Goal: Contribute content: Contribute content

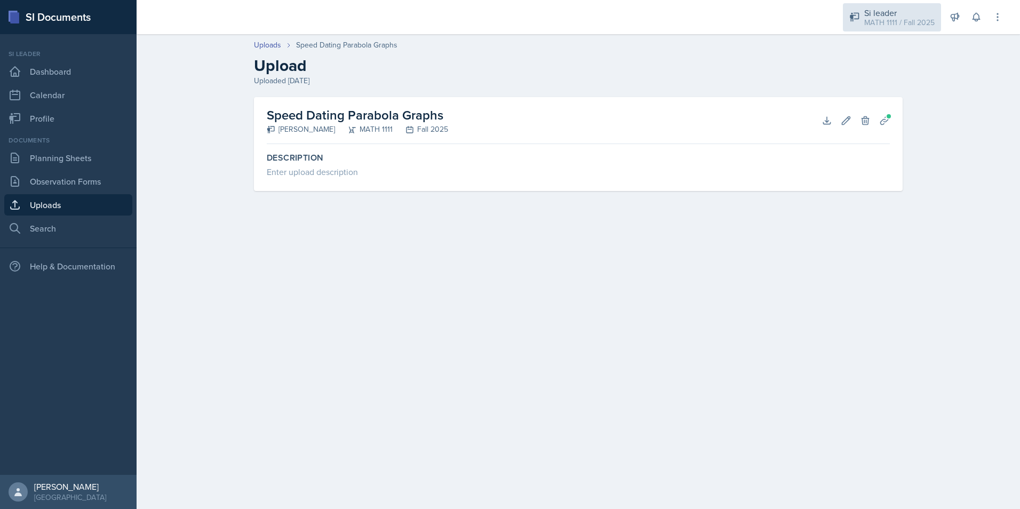
click at [895, 19] on div "MATH 1111 / Fall 2025" at bounding box center [899, 22] width 70 height 11
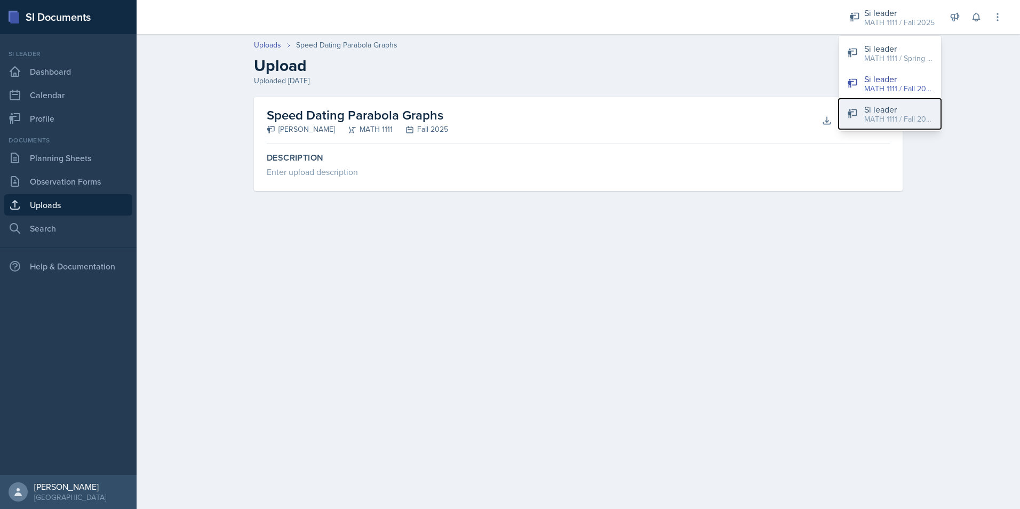
click at [870, 107] on div "Si leader" at bounding box center [898, 109] width 68 height 13
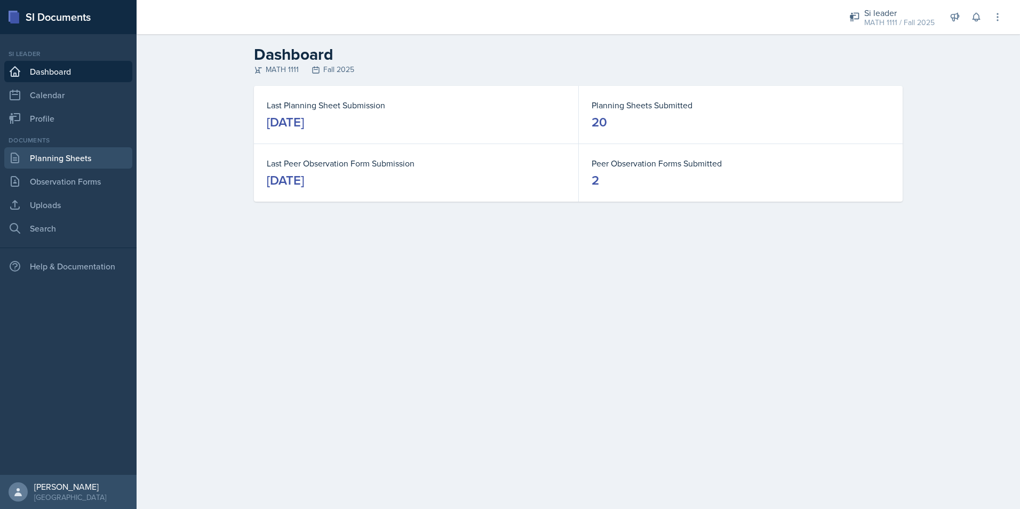
click at [91, 156] on link "Planning Sheets" at bounding box center [68, 157] width 128 height 21
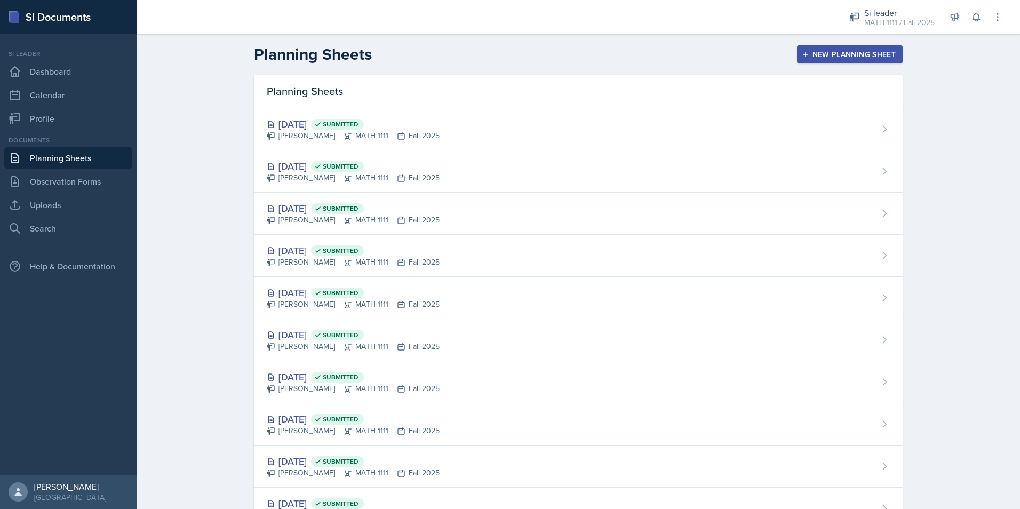
click at [883, 55] on div "New Planning Sheet" at bounding box center [850, 54] width 92 height 9
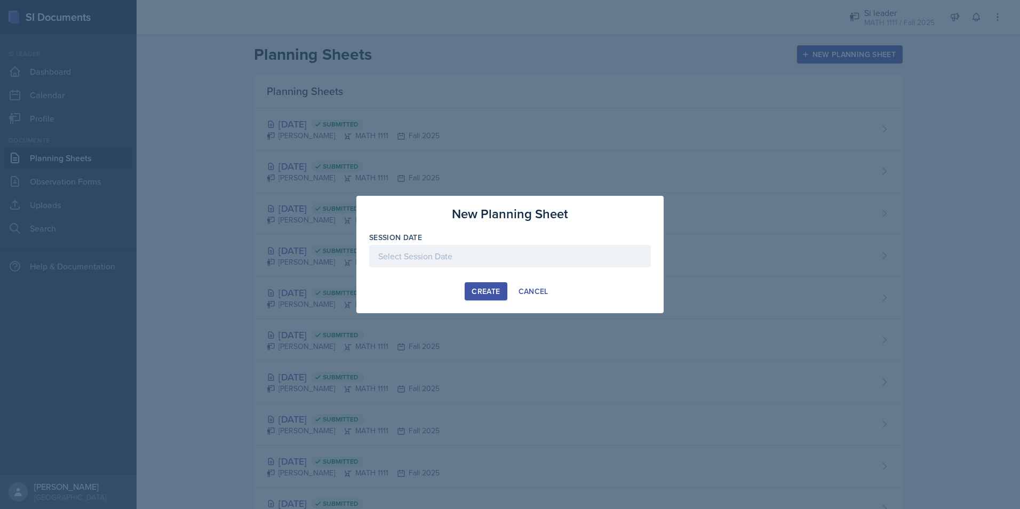
click at [474, 252] on div at bounding box center [510, 256] width 282 height 22
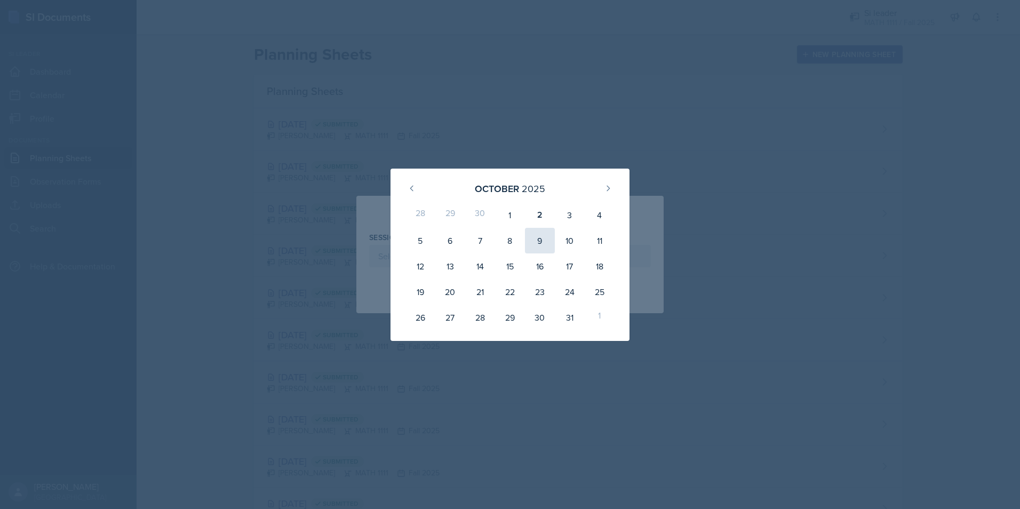
click at [547, 244] on div "9" at bounding box center [540, 241] width 30 height 26
type input "[DATE]"
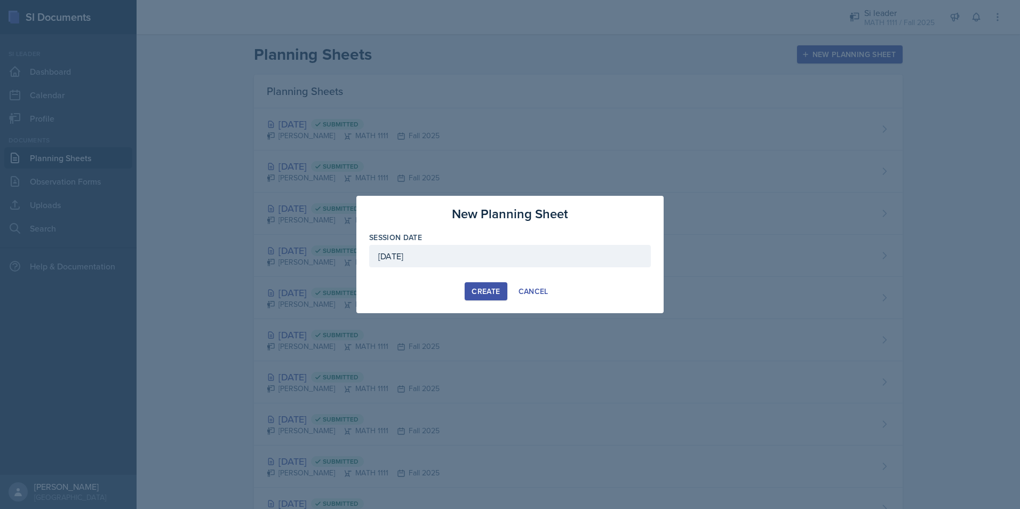
click at [487, 292] on div "Create" at bounding box center [486, 291] width 28 height 9
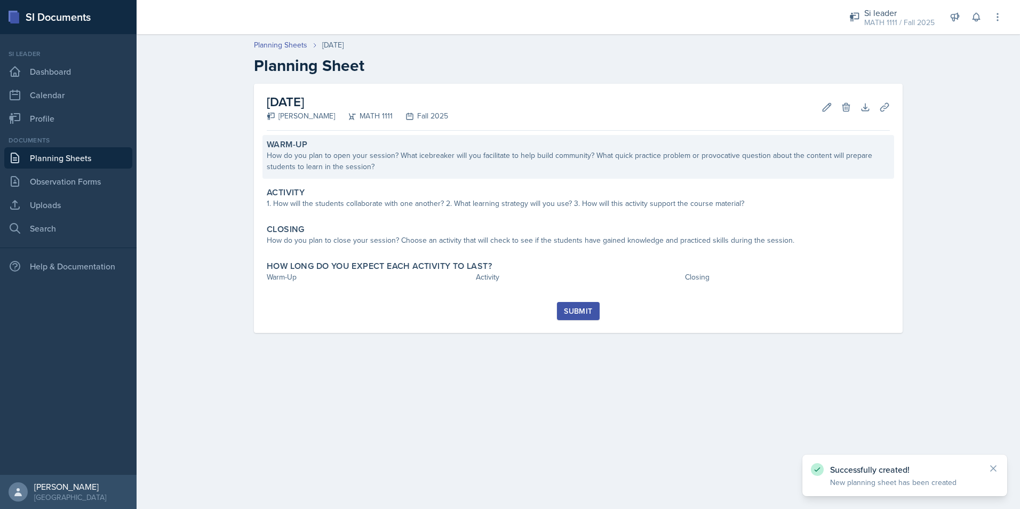
click at [383, 172] on div "Warm-Up How do you plan to open your session? What icebreaker will you facilita…" at bounding box center [578, 157] width 632 height 44
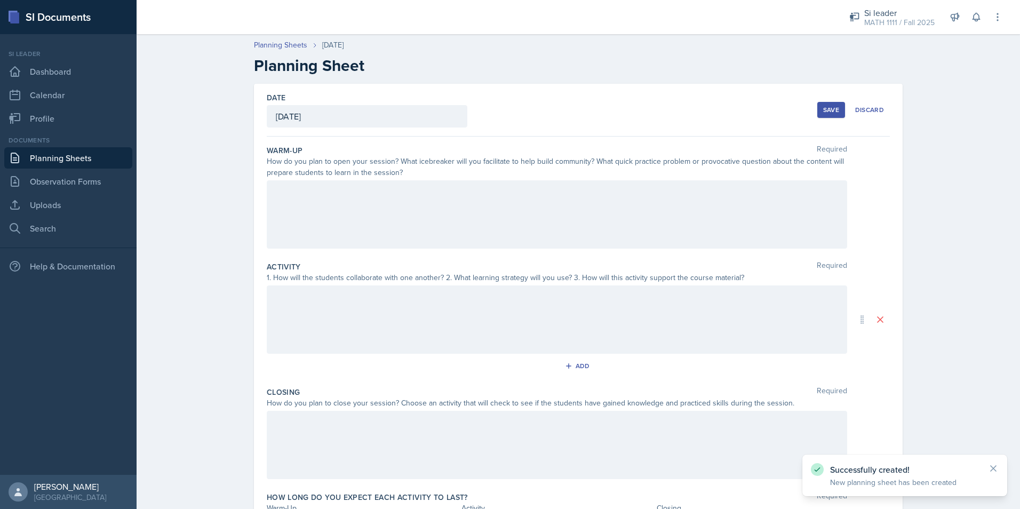
click at [372, 211] on div at bounding box center [557, 214] width 580 height 68
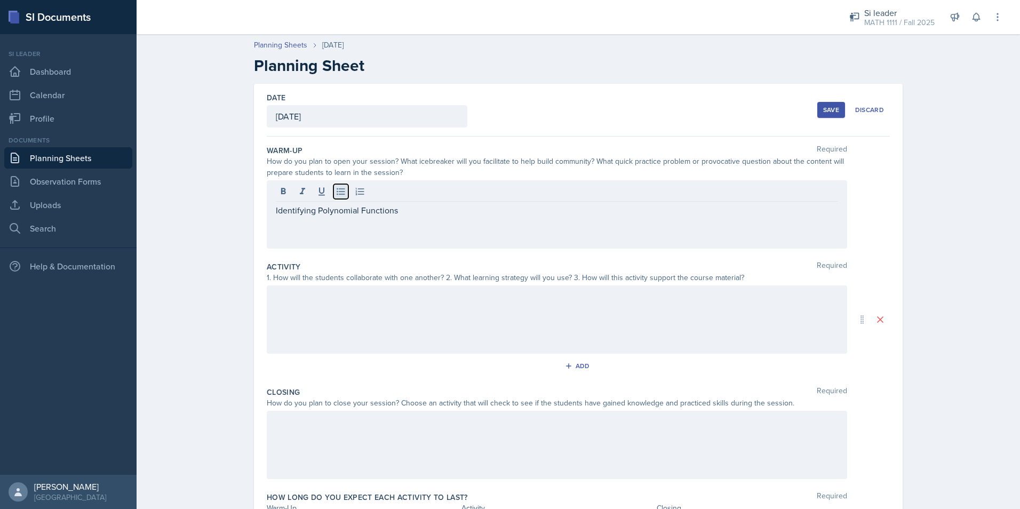
click at [333, 194] on button at bounding box center [340, 191] width 15 height 15
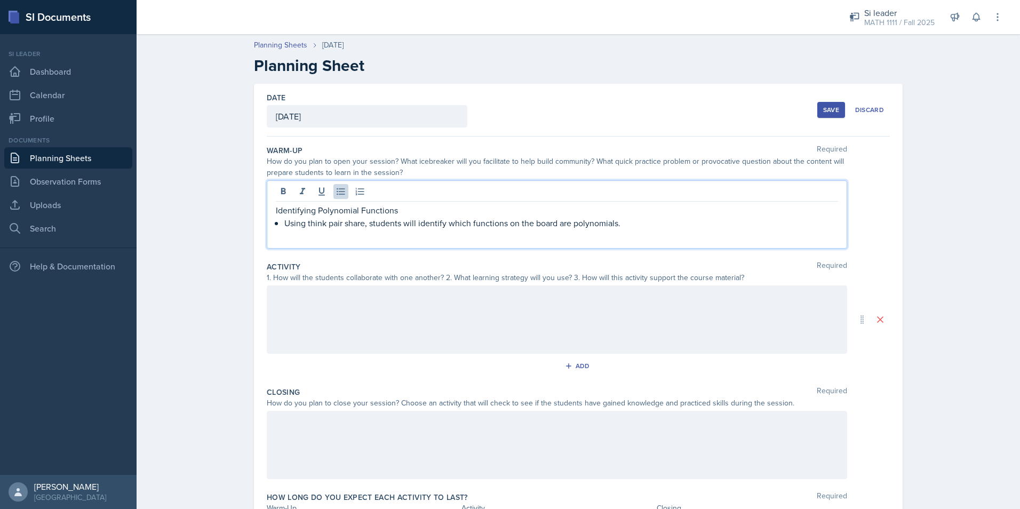
click at [346, 292] on div at bounding box center [557, 319] width 580 height 68
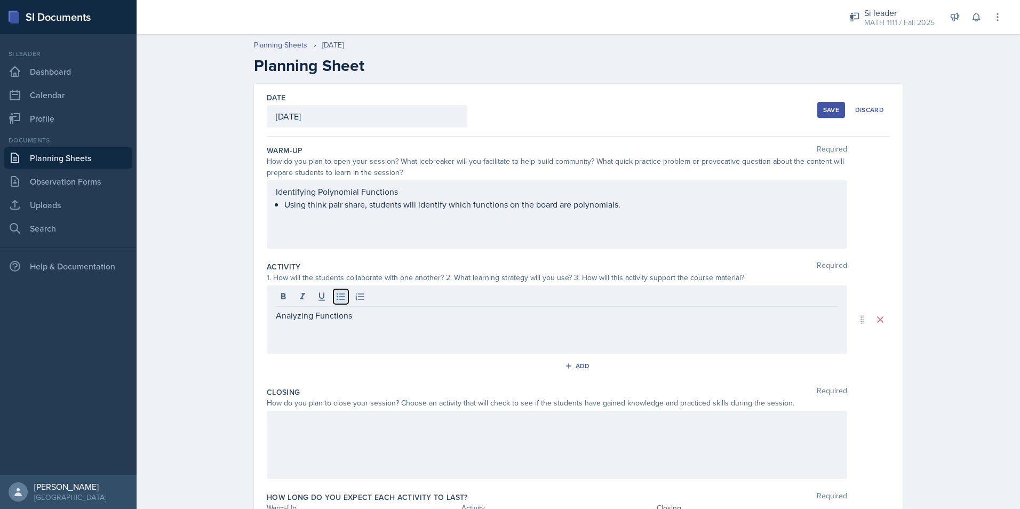
click at [339, 293] on icon at bounding box center [341, 296] width 11 height 11
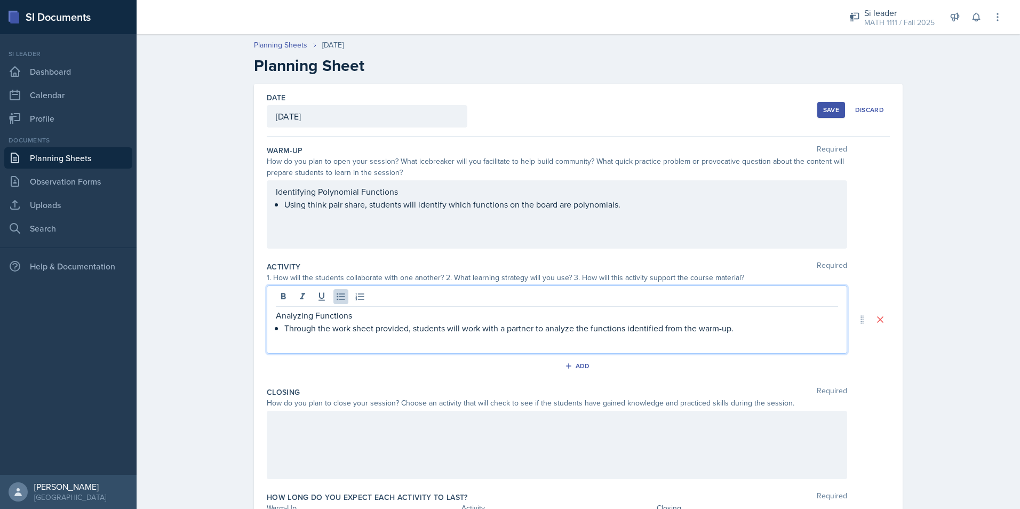
click at [465, 195] on div "Identifying Polynomial Functions Using think pair share, students will identify…" at bounding box center [557, 214] width 580 height 68
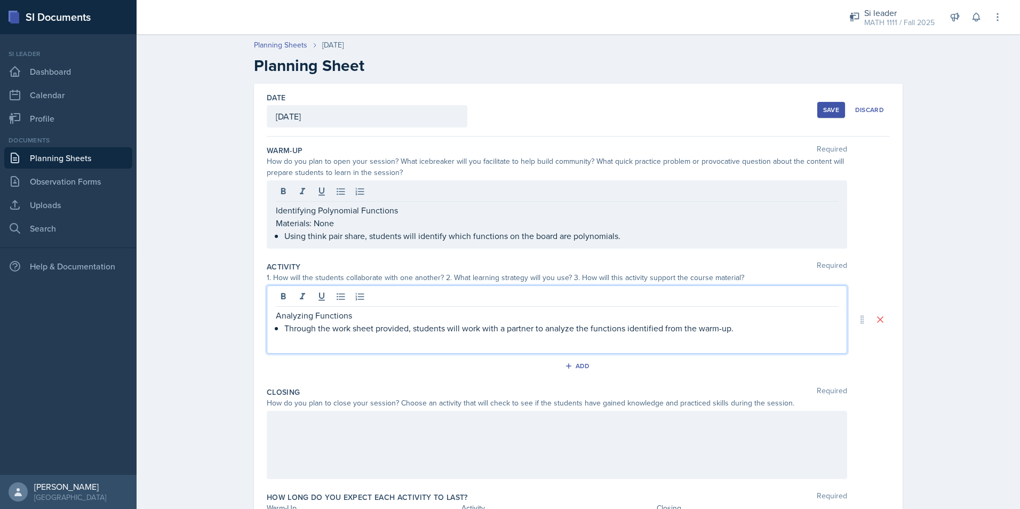
click at [393, 291] on div "Analyzing Functions Through the work sheet provided, students will work with a …" at bounding box center [557, 319] width 580 height 68
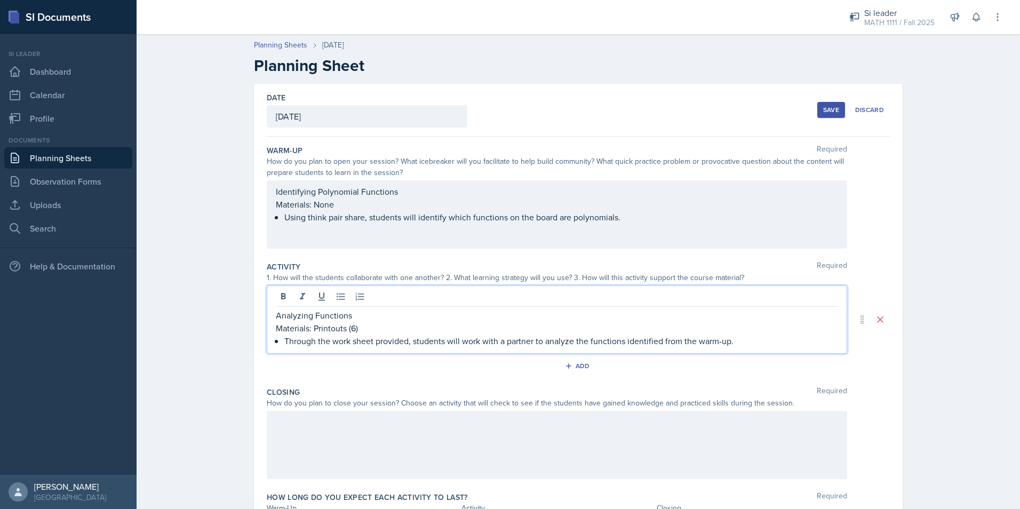
click at [646, 217] on div "Identifying Polynomial Functions Materials: None Using think pair share, studen…" at bounding box center [557, 204] width 562 height 38
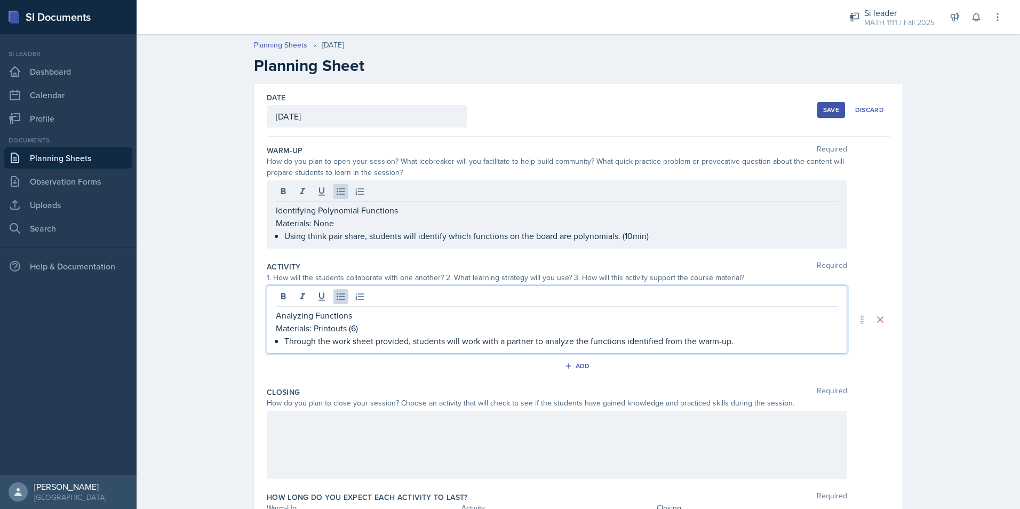
click at [793, 327] on div "Analyzing Functions Materials: Printouts (6) Through the work sheet provided, s…" at bounding box center [557, 328] width 562 height 38
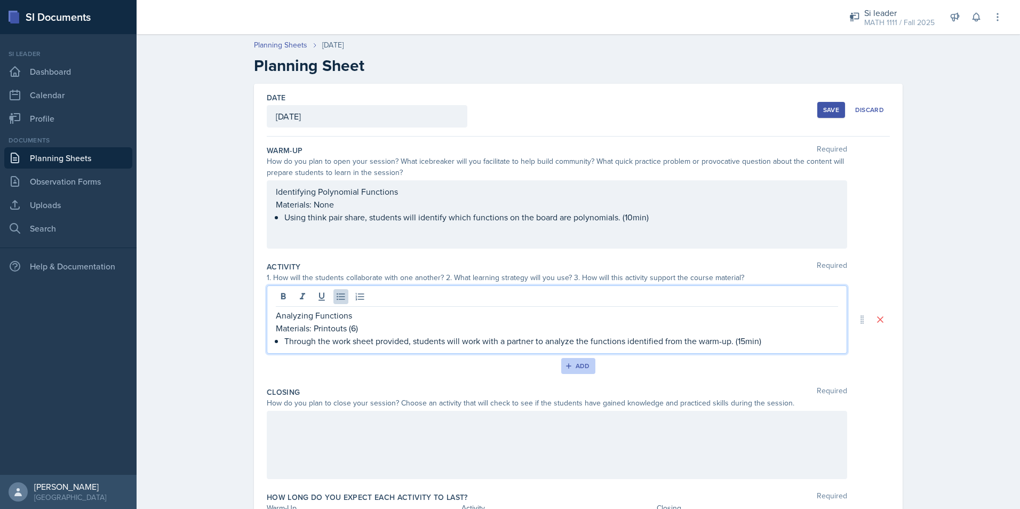
click at [575, 367] on div "Add" at bounding box center [578, 366] width 23 height 9
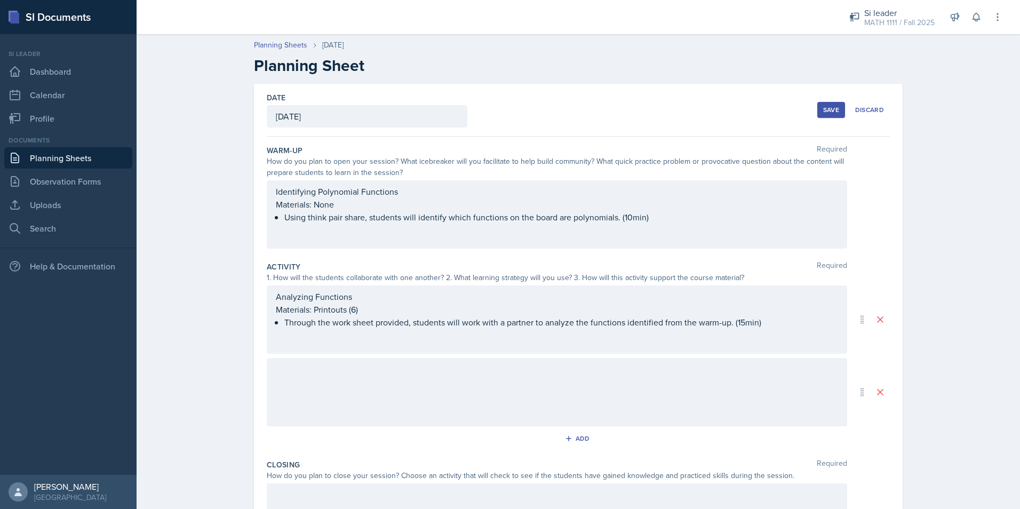
click at [387, 385] on div at bounding box center [557, 392] width 580 height 68
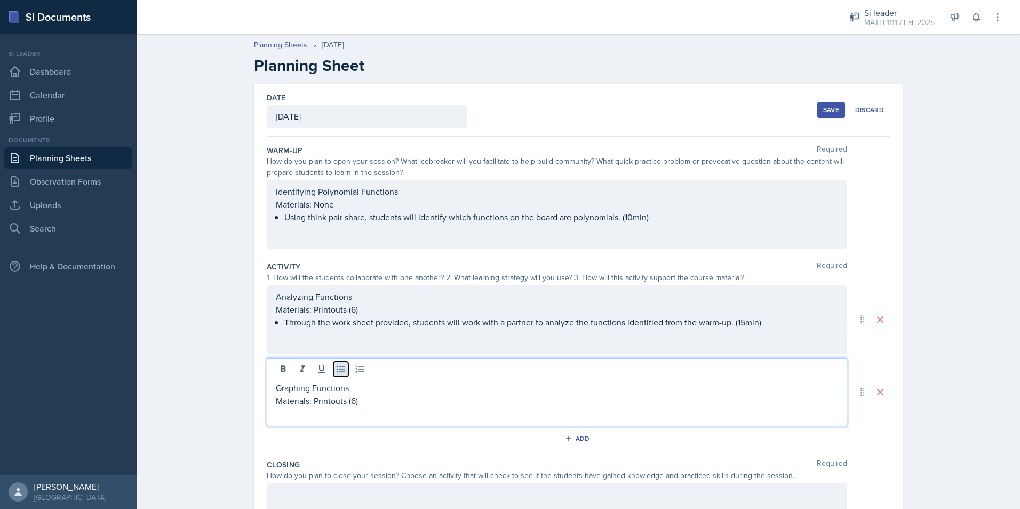
click at [344, 368] on button at bounding box center [340, 369] width 15 height 15
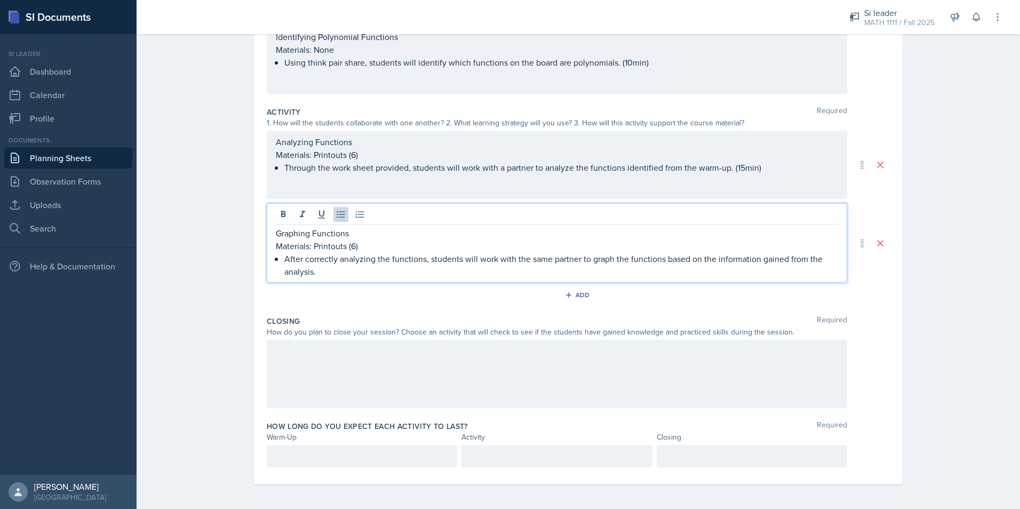
scroll to position [156, 0]
click at [430, 362] on div at bounding box center [557, 373] width 580 height 68
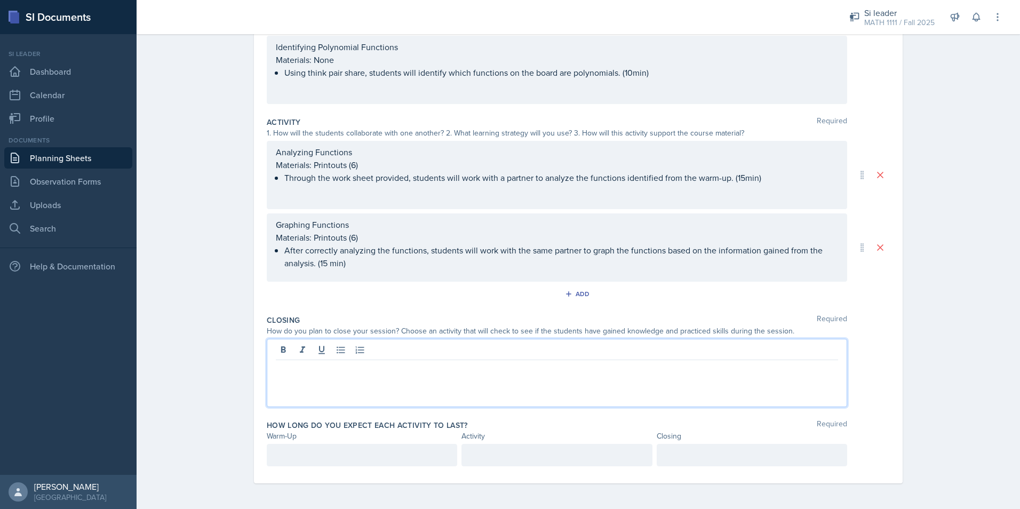
scroll to position [145, 0]
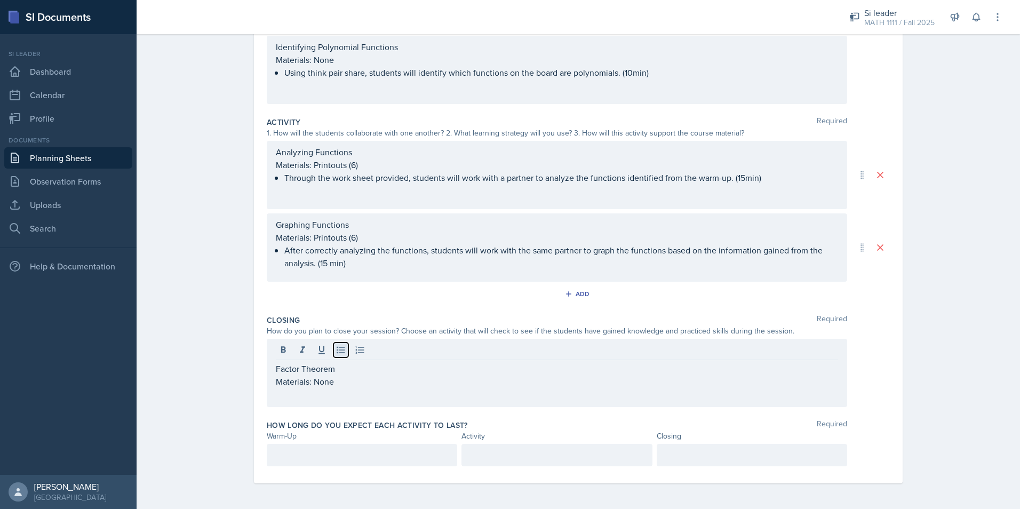
click at [343, 349] on button at bounding box center [340, 350] width 15 height 15
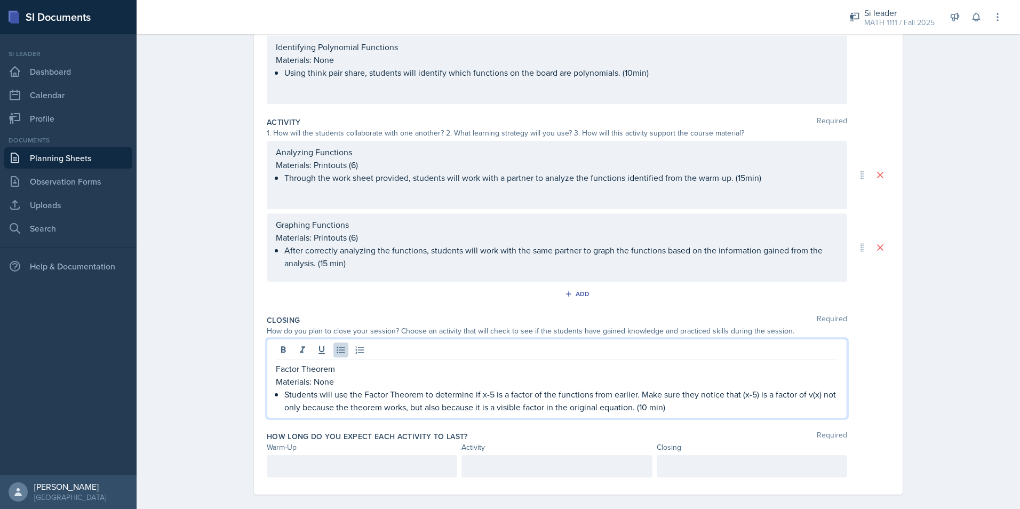
click at [305, 462] on div at bounding box center [362, 466] width 190 height 22
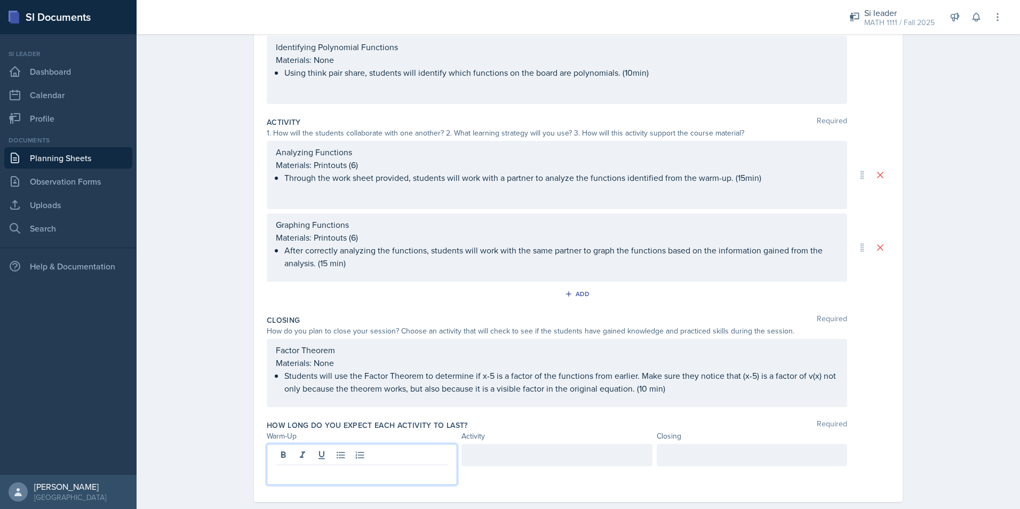
scroll to position [133, 0]
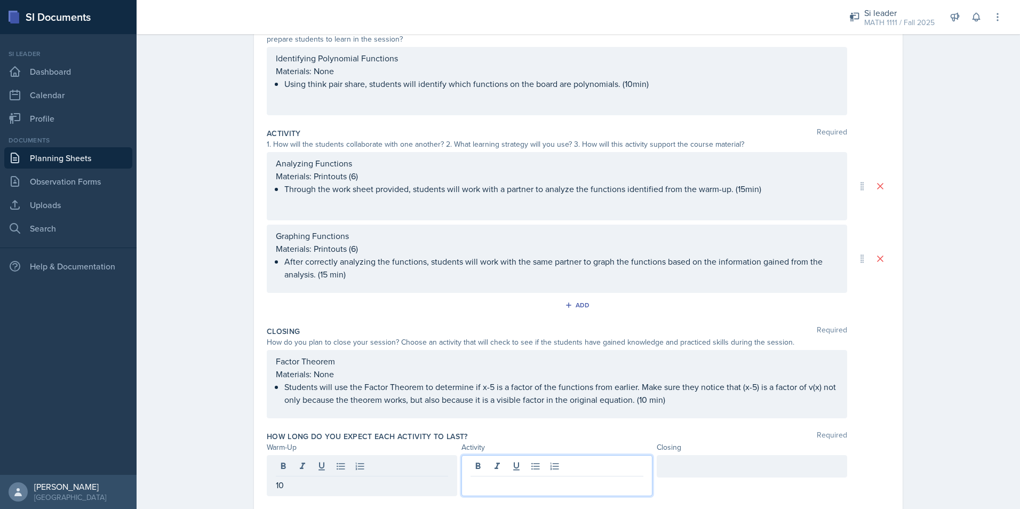
click at [513, 469] on div at bounding box center [557, 475] width 190 height 41
click at [677, 466] on div at bounding box center [752, 466] width 190 height 22
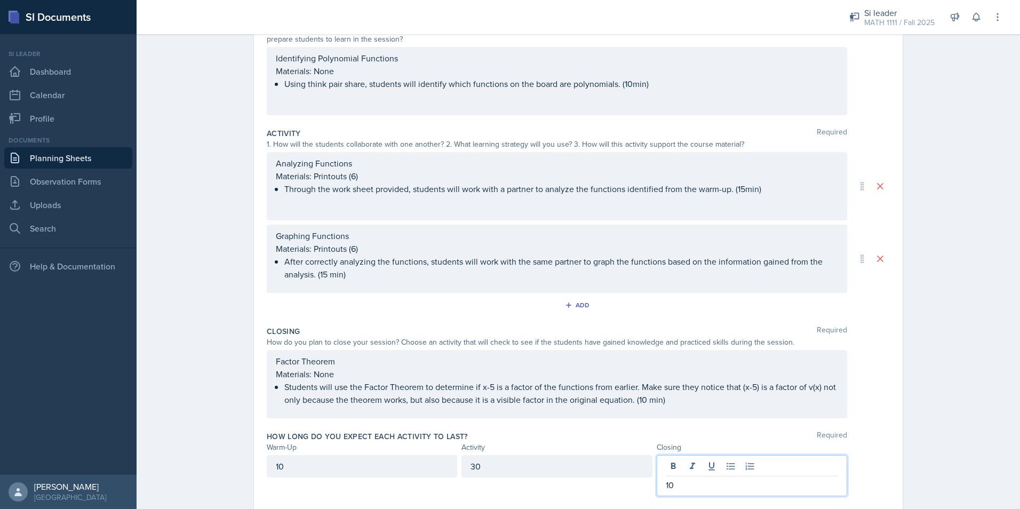
click at [955, 332] on div "Planning Sheets [DATE] Planning Sheet Date [DATE] [DATE] 28 29 30 1 2 3 4 5 6 7…" at bounding box center [579, 216] width 884 height 643
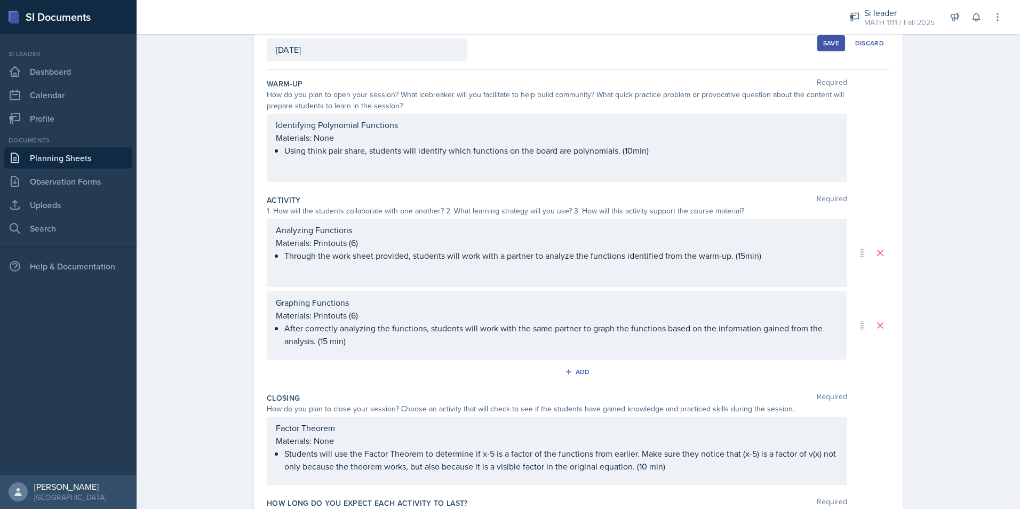
scroll to position [0, 0]
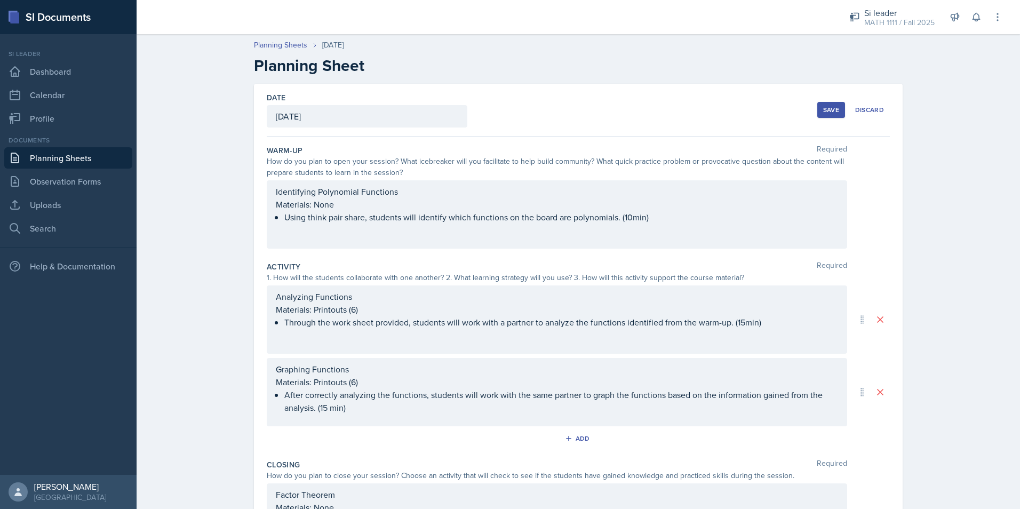
click at [823, 113] on div "Save" at bounding box center [831, 110] width 16 height 9
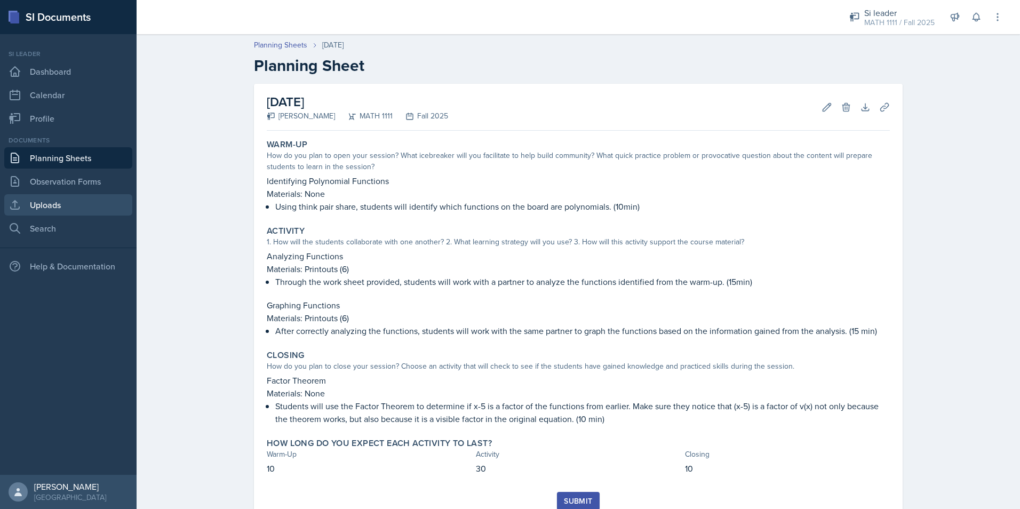
click at [49, 203] on link "Uploads" at bounding box center [68, 204] width 128 height 21
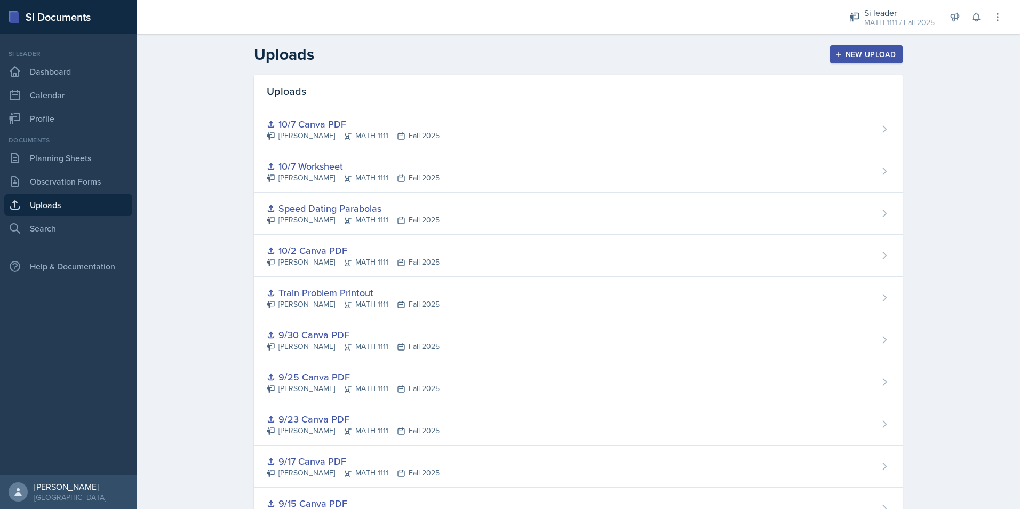
click at [853, 58] on div "New Upload" at bounding box center [866, 54] width 59 height 9
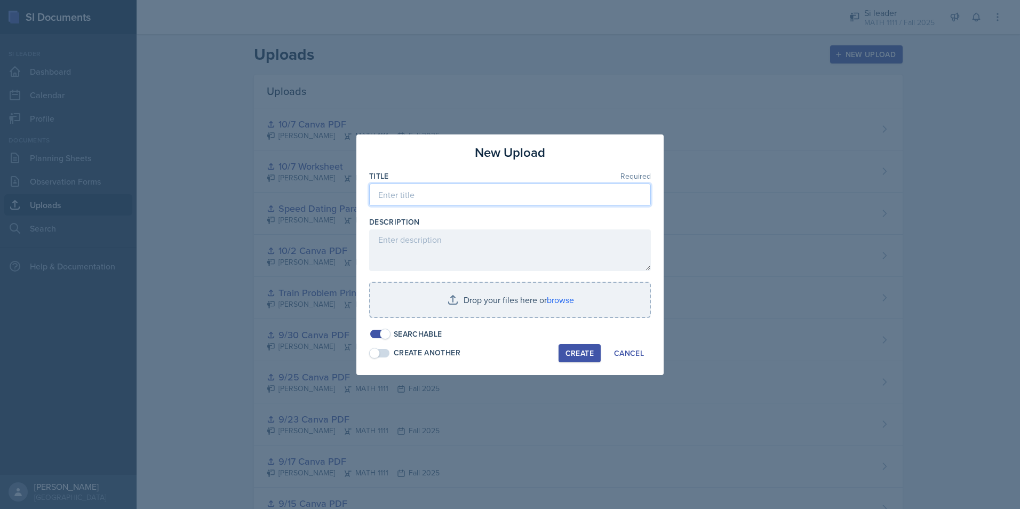
click at [386, 190] on input at bounding box center [510, 195] width 282 height 22
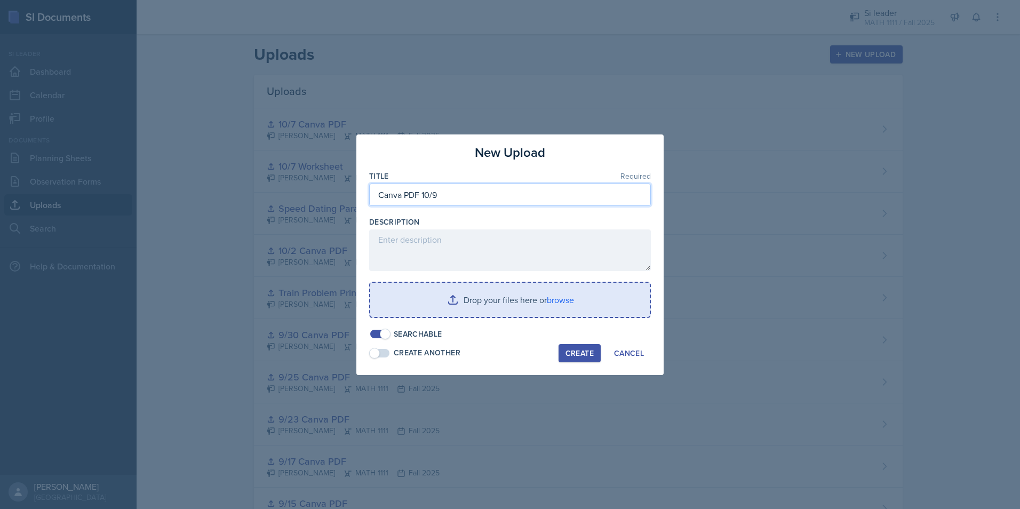
type input "Canva PDF 10/9"
click at [457, 294] on input "file" at bounding box center [510, 300] width 280 height 34
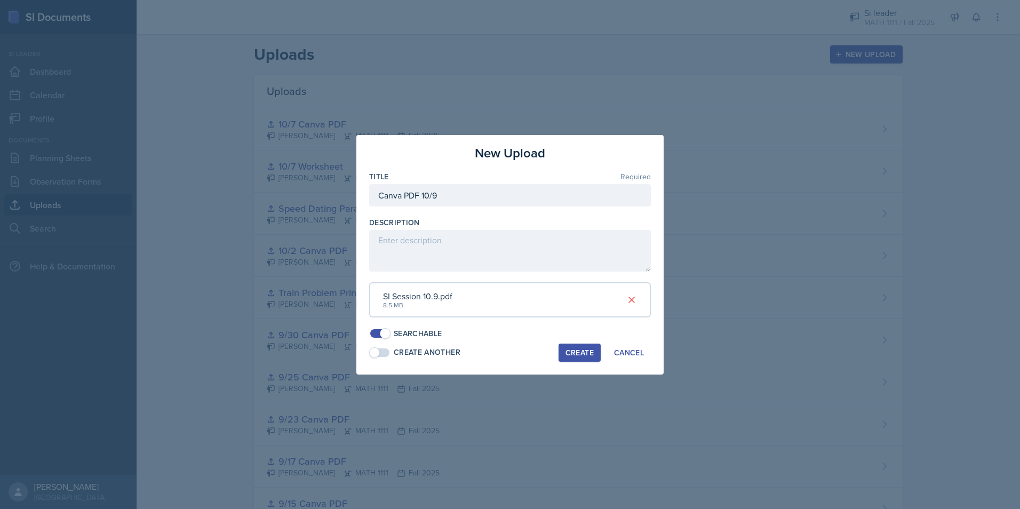
click at [575, 350] on div "Create" at bounding box center [580, 352] width 28 height 9
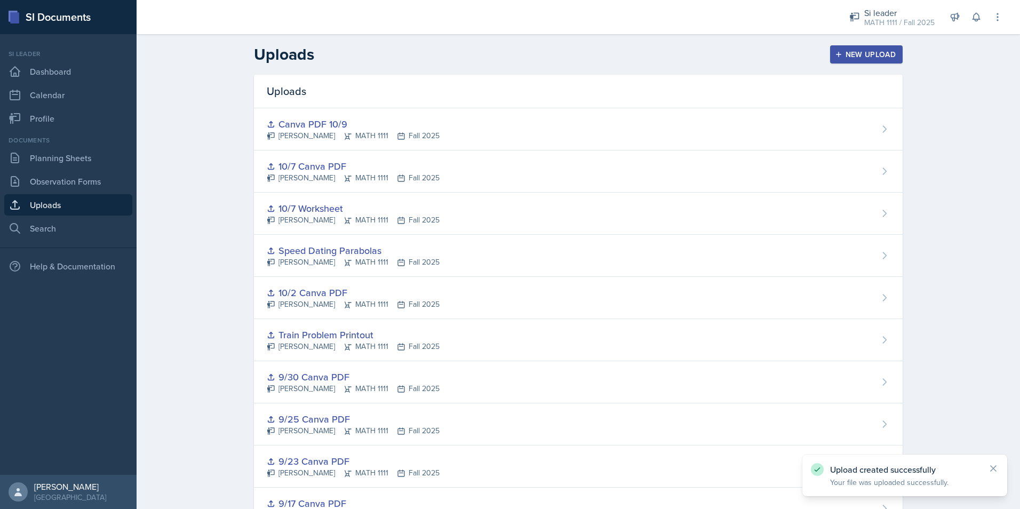
click at [848, 53] on div "New Upload" at bounding box center [866, 54] width 59 height 9
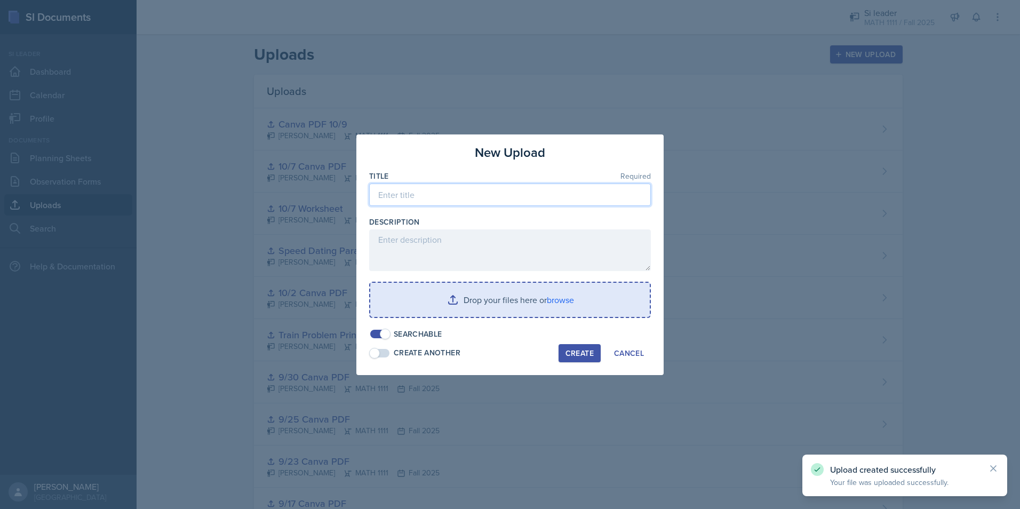
click at [436, 198] on input at bounding box center [510, 195] width 282 height 22
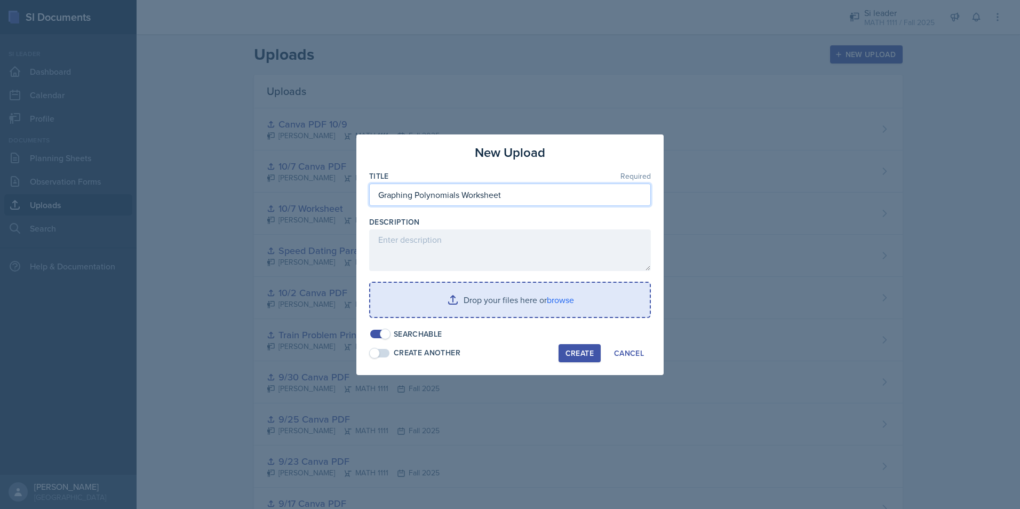
type input "Graphing Polynomials Worksheet"
click at [483, 305] on input "file" at bounding box center [510, 300] width 280 height 34
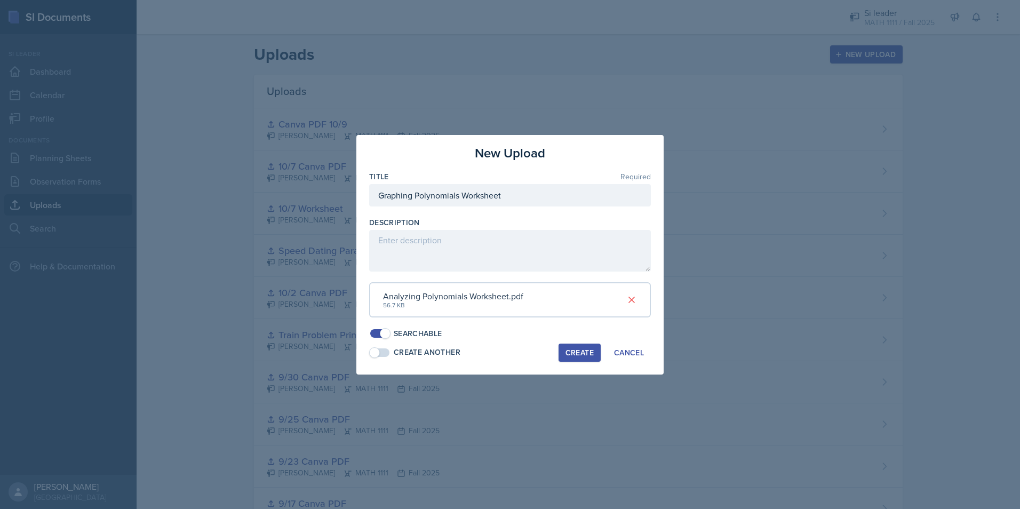
click at [570, 355] on div "Create" at bounding box center [580, 352] width 28 height 9
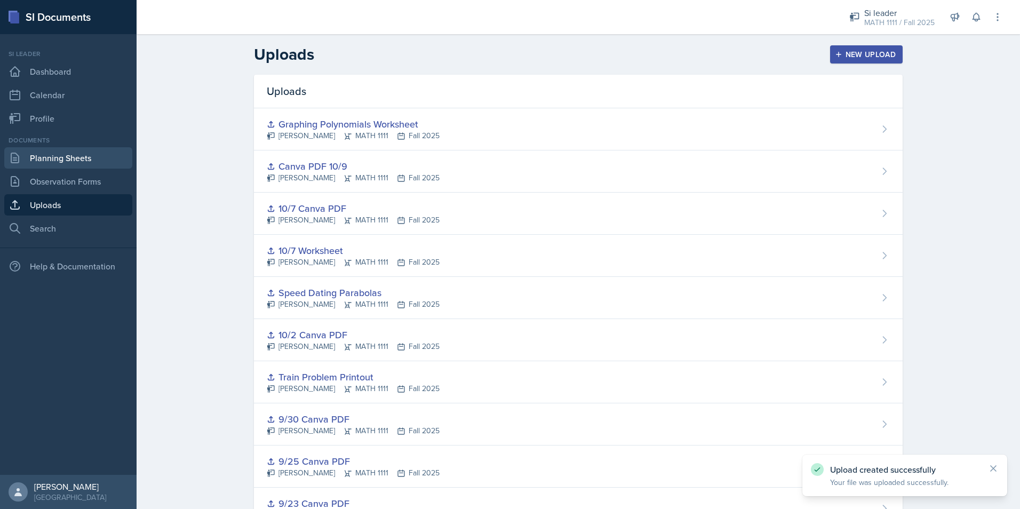
click at [86, 164] on link "Planning Sheets" at bounding box center [68, 157] width 128 height 21
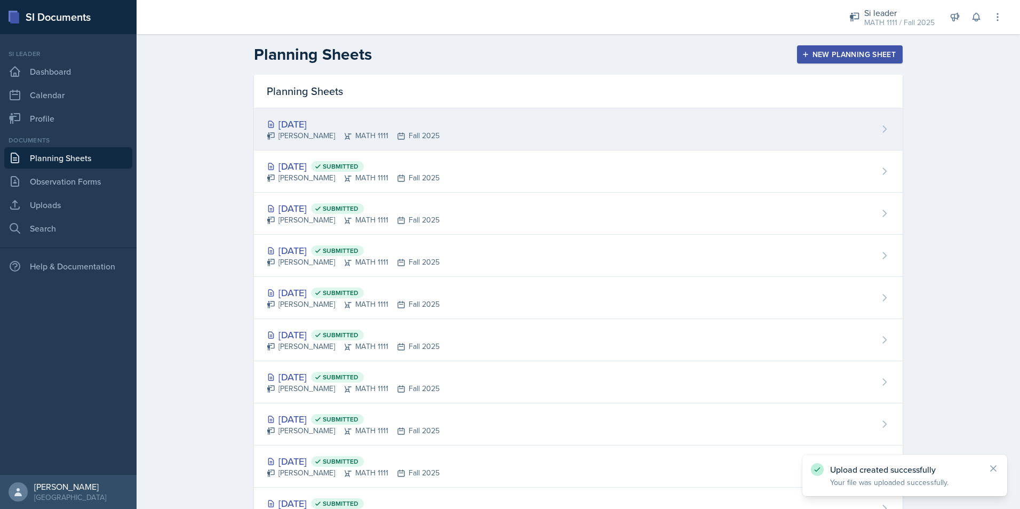
click at [316, 121] on div "[DATE]" at bounding box center [353, 124] width 173 height 14
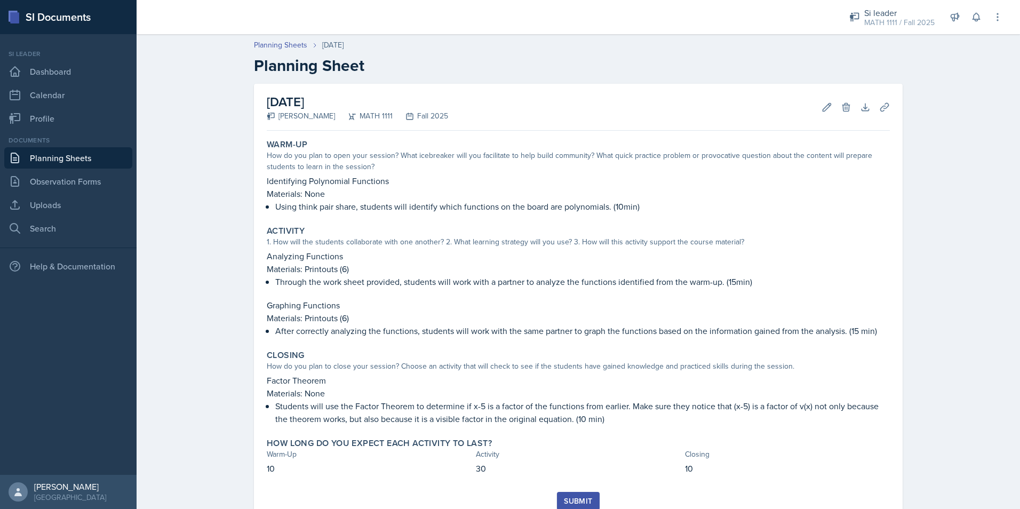
click at [888, 114] on div "[DATE] [PERSON_NAME] MATH 1111 Fall 2025 Edit Delete Download Uploads Autosavin…" at bounding box center [578, 303] width 649 height 439
click at [882, 111] on icon at bounding box center [884, 107] width 11 height 11
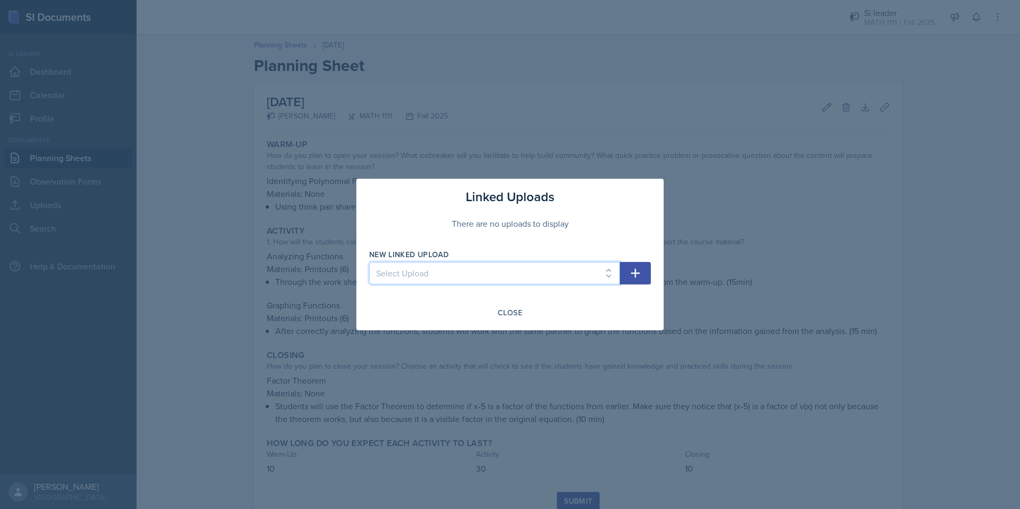
click at [560, 268] on select "Select Upload Mock Session Plan 8/26 Canva PDF 8/28 Canva PDF 8/28 Worksheet 9/…" at bounding box center [494, 273] width 251 height 22
select select "ed0a1970-e901-41dd-bd60-3671139144b0"
click at [369, 262] on select "Select Upload Mock Session Plan 8/26 Canva PDF 8/28 Canva PDF 8/28 Worksheet 9/…" at bounding box center [494, 273] width 251 height 22
click at [627, 270] on button "button" at bounding box center [635, 273] width 31 height 22
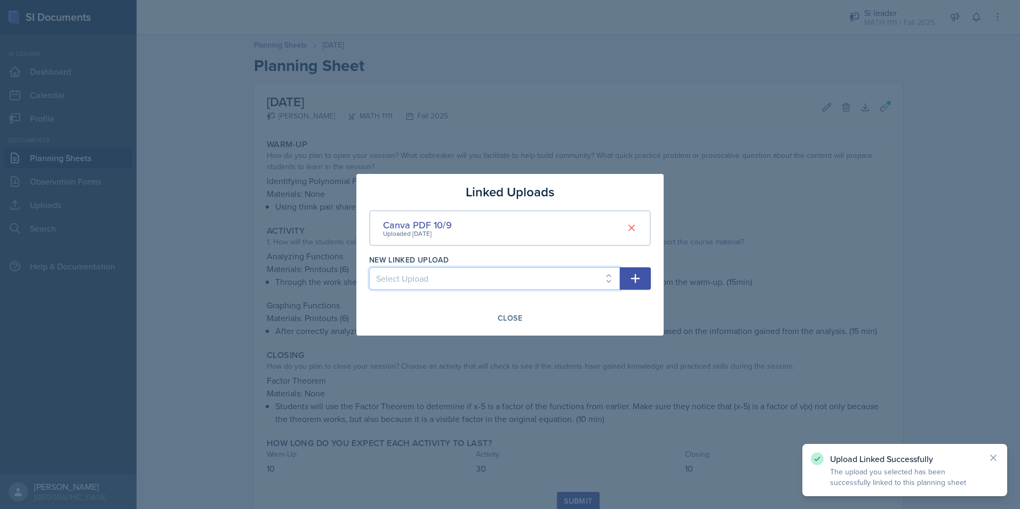
click at [554, 273] on select "Select Upload Mock Session Plan 8/26 Canva PDF 8/28 Canva PDF 8/28 Worksheet 9/…" at bounding box center [494, 278] width 251 height 22
select select "2b88662f-e7bb-4cd8-aa89-03c77a8c86fb"
click at [369, 267] on select "Select Upload Mock Session Plan 8/26 Canva PDF 8/28 Canva PDF 8/28 Worksheet 9/…" at bounding box center [494, 278] width 251 height 22
click at [633, 278] on icon "button" at bounding box center [635, 278] width 9 height 9
select select
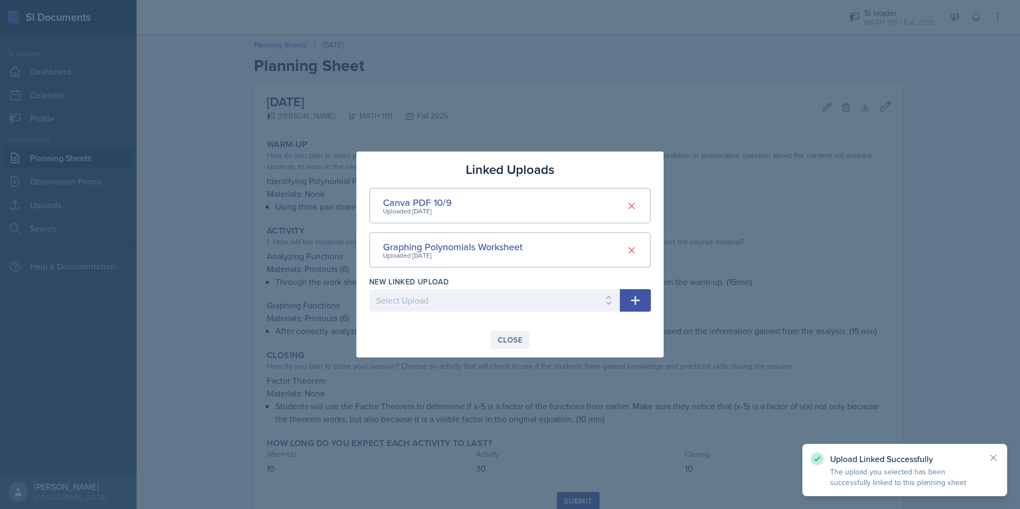
click at [519, 336] on div "Close" at bounding box center [510, 340] width 25 height 9
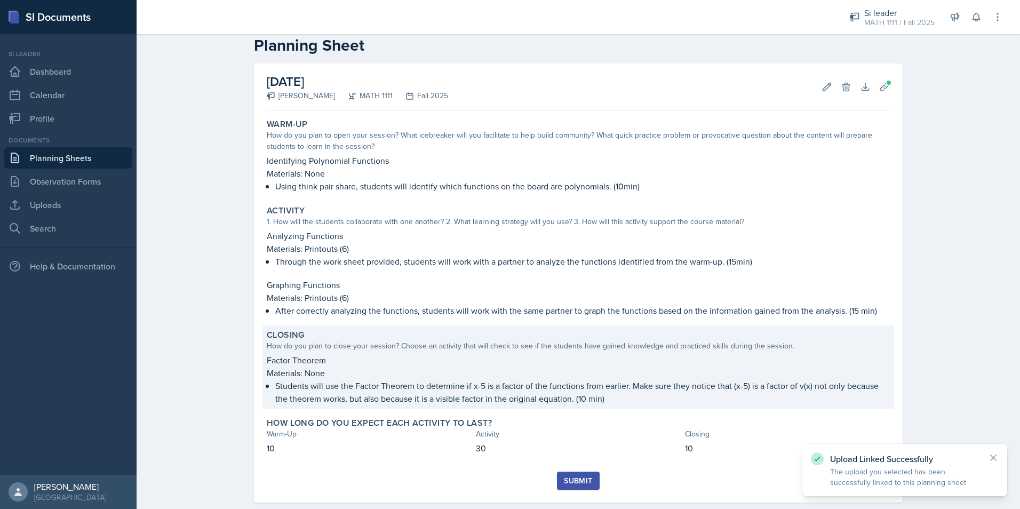
scroll to position [39, 0]
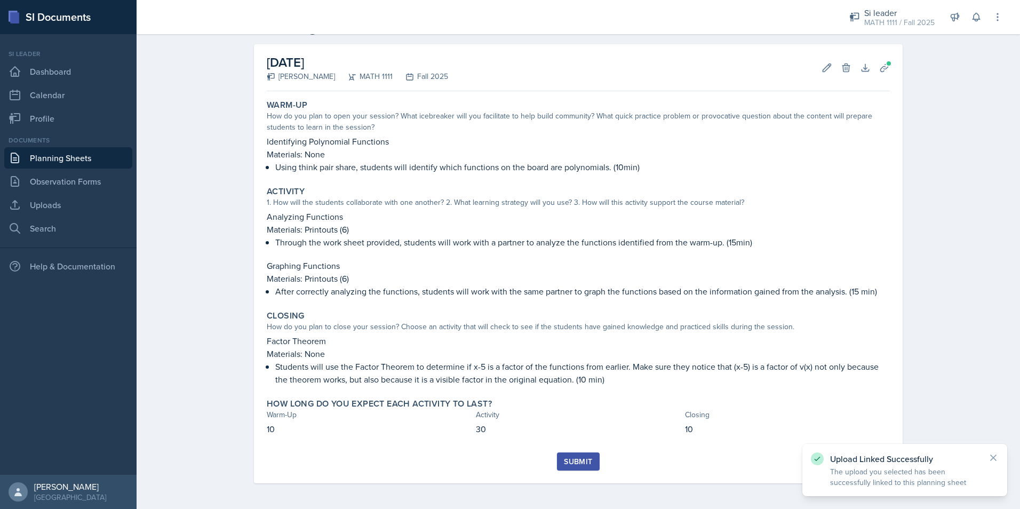
click at [575, 457] on div "Submit" at bounding box center [578, 461] width 28 height 9
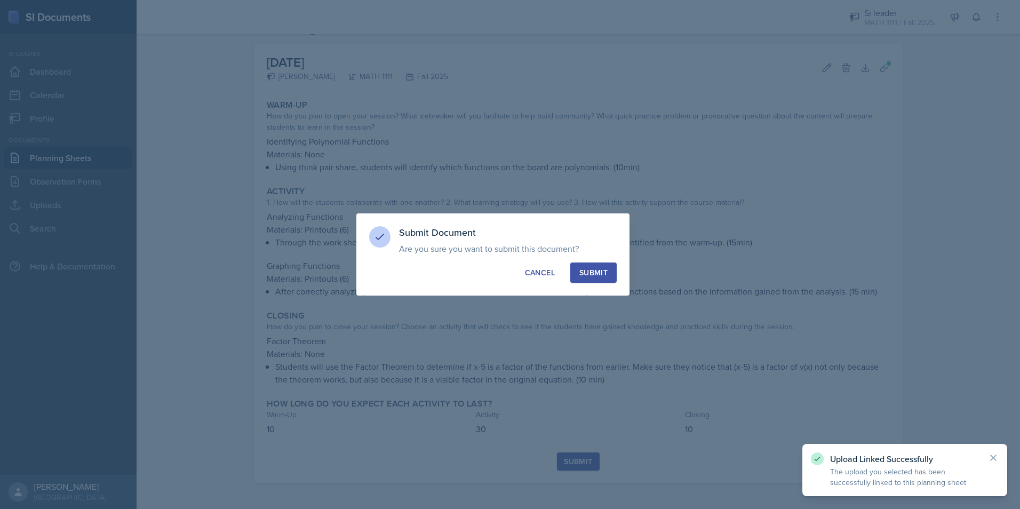
click at [598, 277] on div "Submit" at bounding box center [593, 272] width 28 height 11
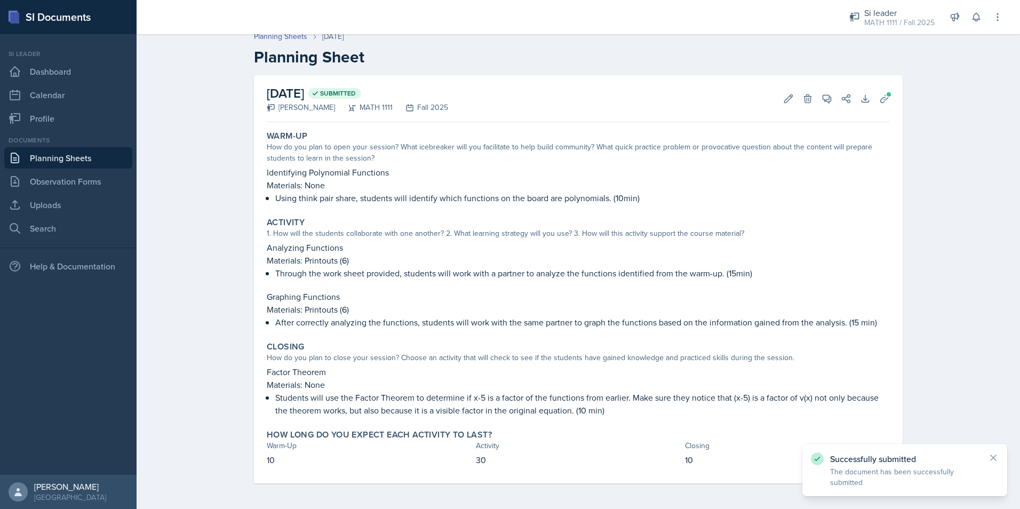
scroll to position [9, 0]
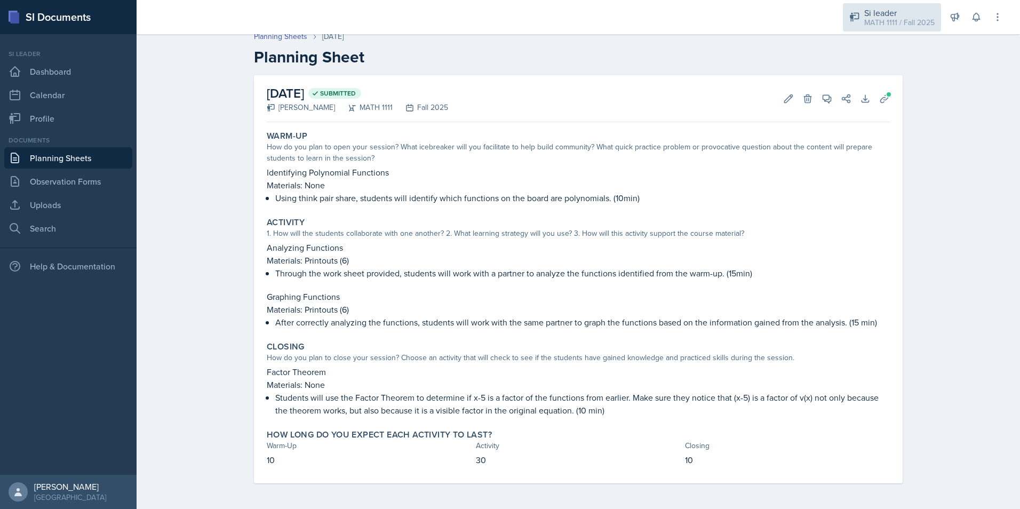
click at [866, 11] on div "Si leader" at bounding box center [899, 12] width 70 height 13
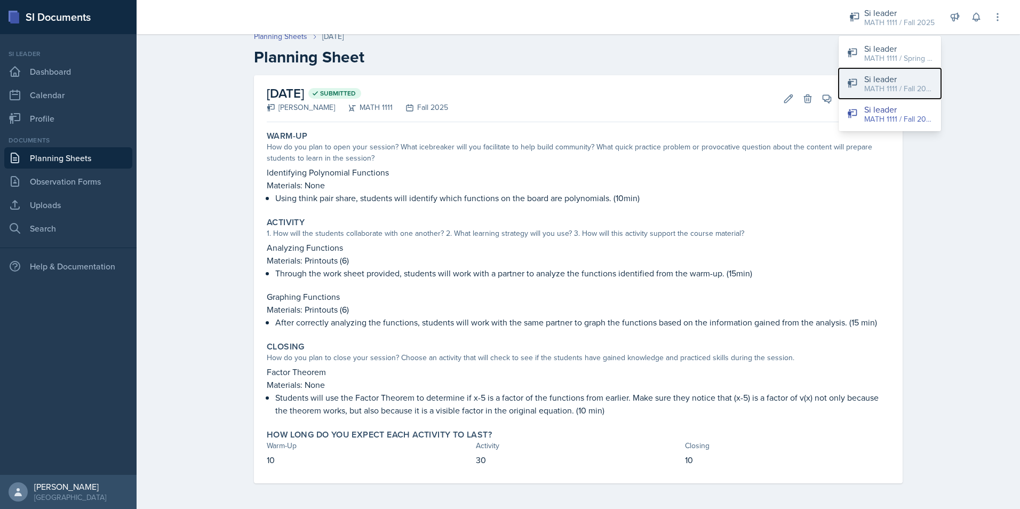
click at [865, 92] on div "MATH 1111 / Fall 2025" at bounding box center [898, 88] width 68 height 11
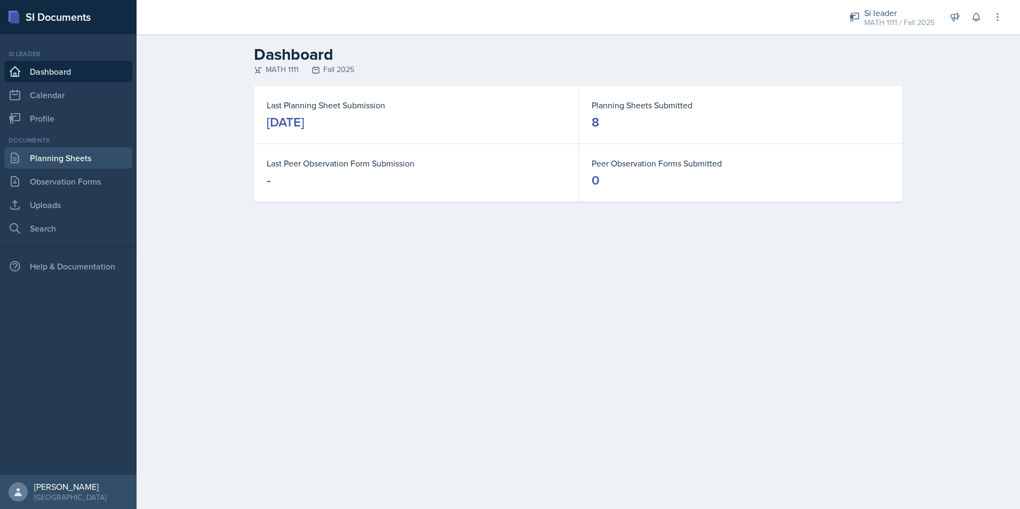
click at [72, 162] on link "Planning Sheets" at bounding box center [68, 157] width 128 height 21
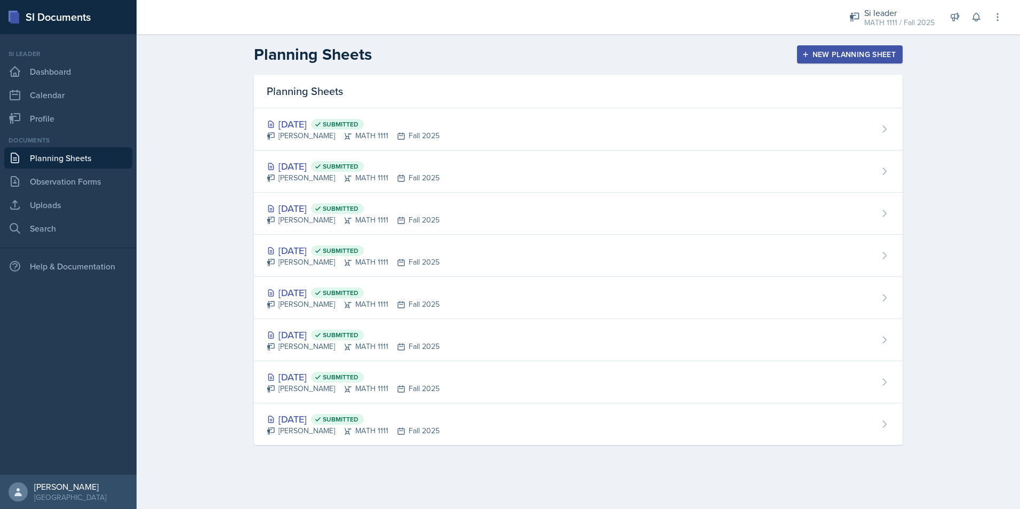
click at [842, 59] on div "New Planning Sheet" at bounding box center [850, 54] width 92 height 9
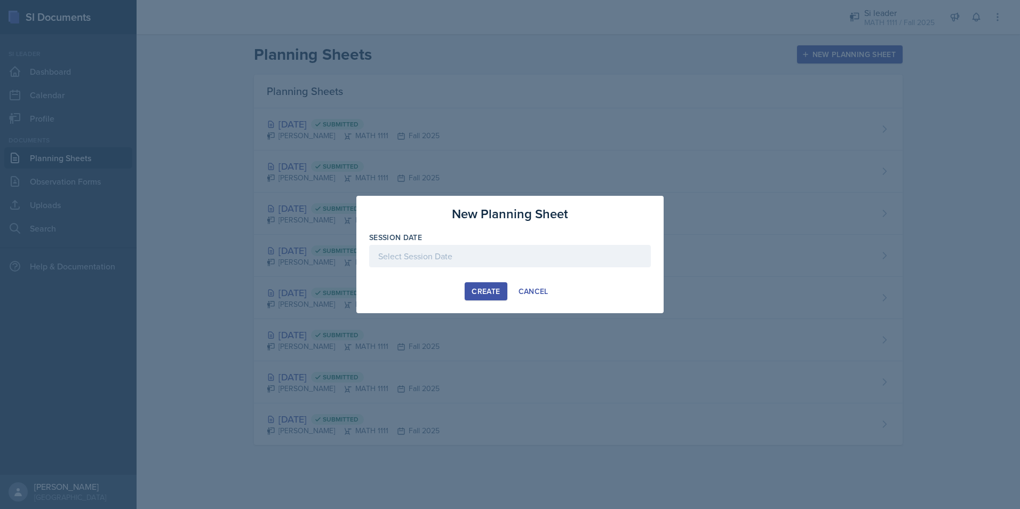
click at [567, 254] on div at bounding box center [510, 256] width 282 height 22
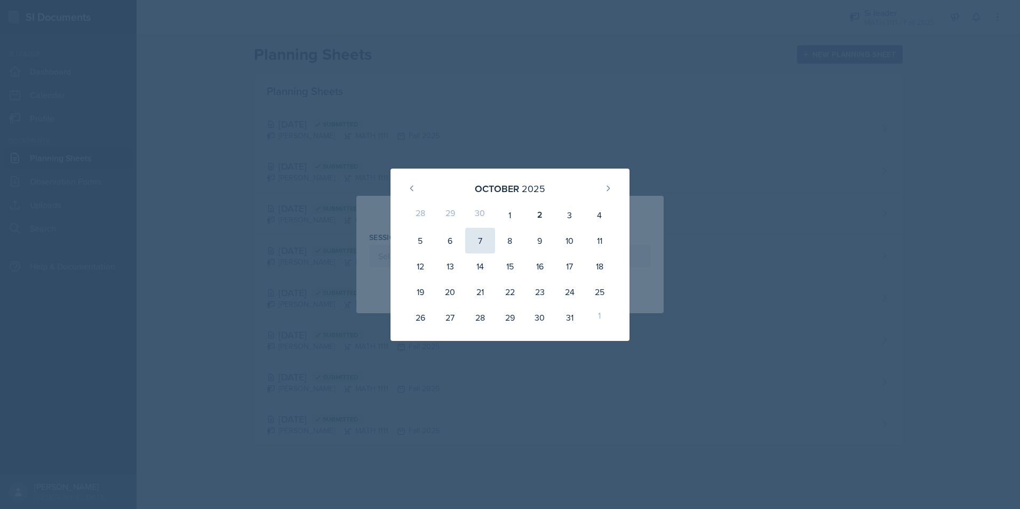
click at [485, 241] on div "7" at bounding box center [480, 241] width 30 height 26
type input "[DATE]"
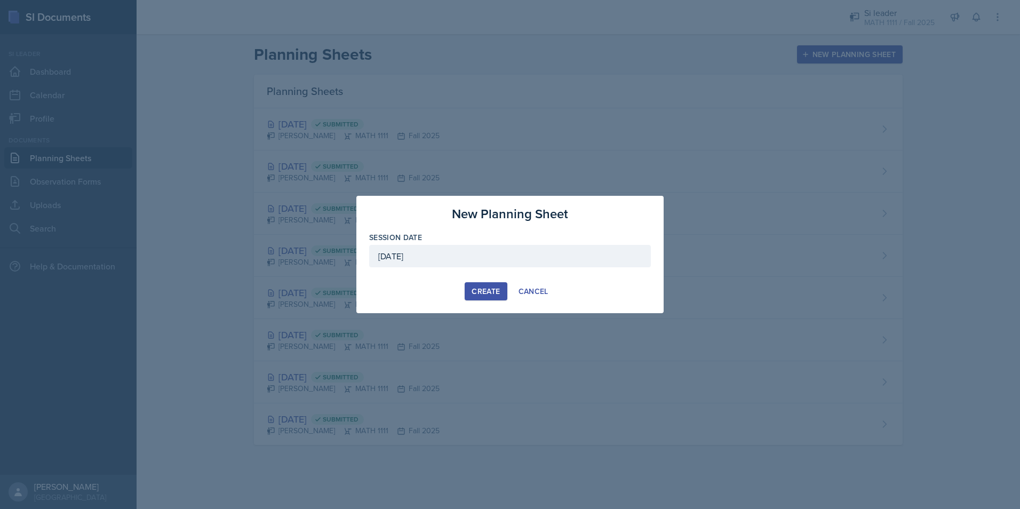
click at [494, 291] on div "Create" at bounding box center [486, 291] width 28 height 9
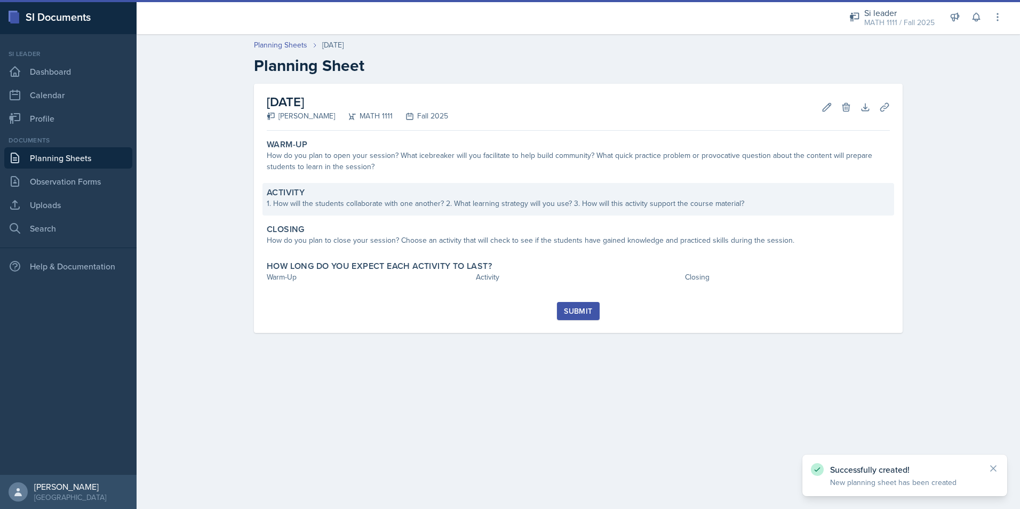
click at [392, 205] on div "1. How will the students collaborate with one another? 2. What learning strateg…" at bounding box center [578, 203] width 623 height 11
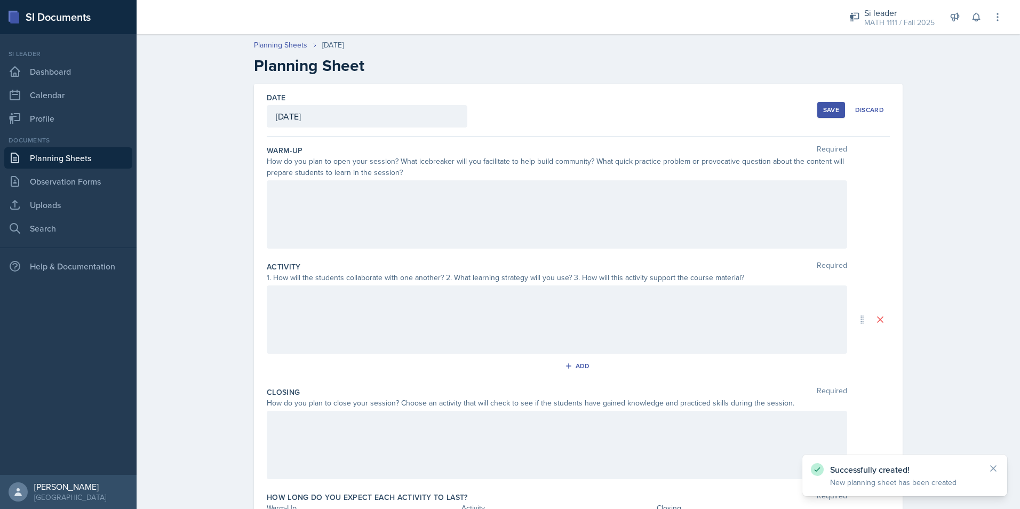
click at [385, 233] on div at bounding box center [557, 214] width 580 height 68
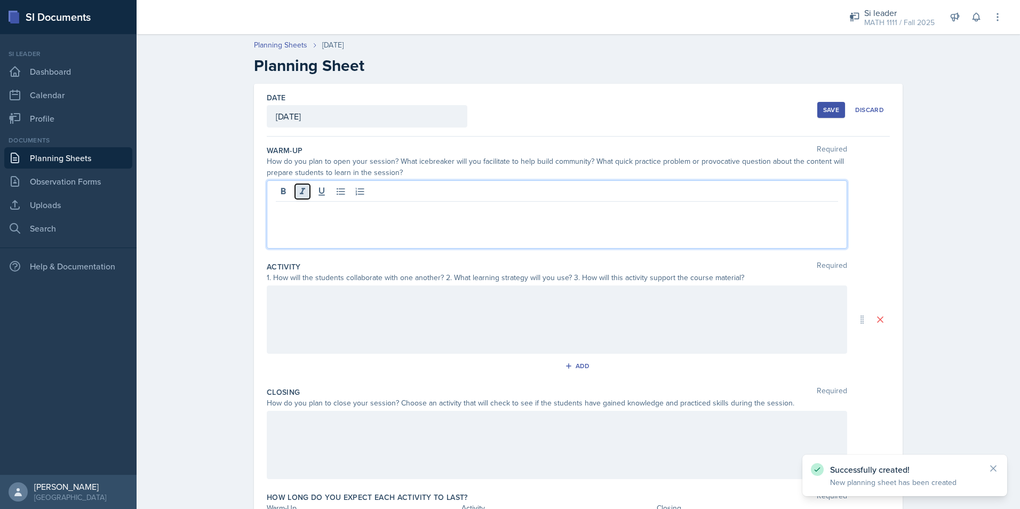
click at [304, 194] on button at bounding box center [302, 191] width 15 height 15
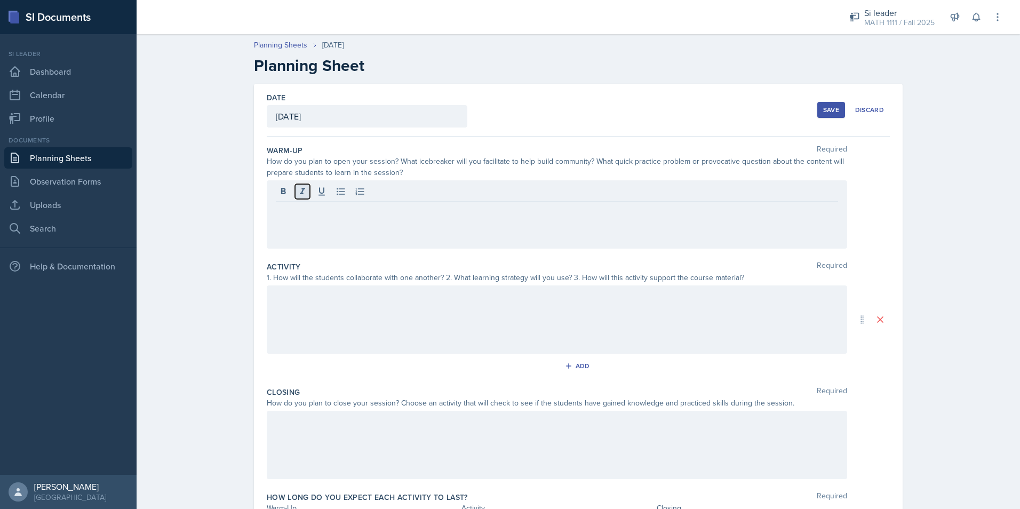
click at [304, 194] on button at bounding box center [302, 191] width 15 height 15
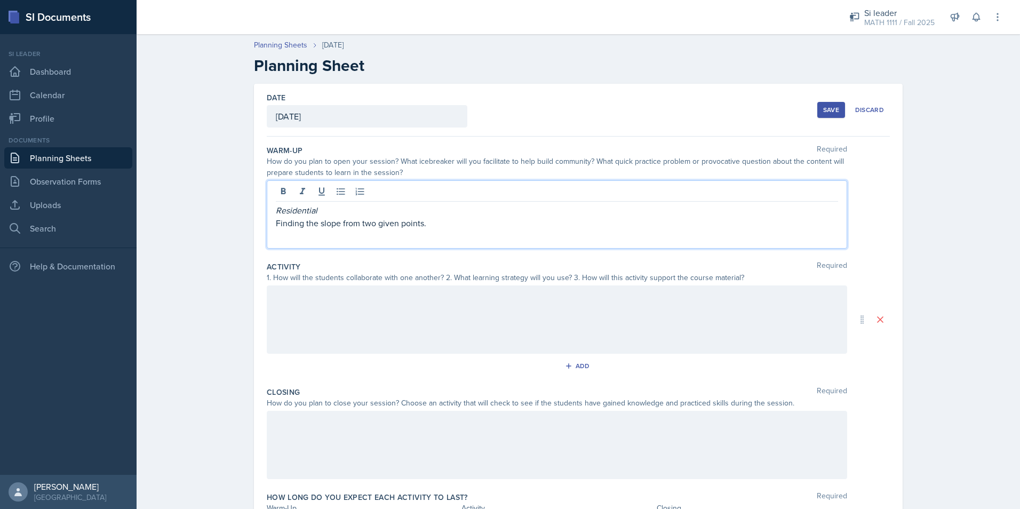
click at [269, 223] on div "Residential Finding the slope from two given points." at bounding box center [557, 214] width 580 height 68
click at [276, 227] on p "Finding the slope from two given points." at bounding box center [557, 223] width 562 height 13
click at [425, 222] on p "Finding the slope from two given points." at bounding box center [557, 223] width 562 height 13
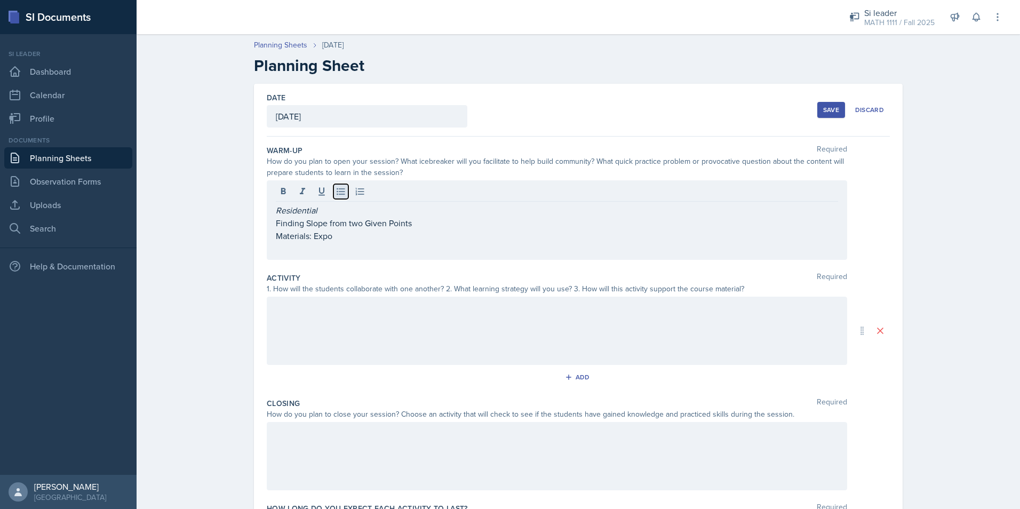
click at [336, 195] on icon at bounding box center [341, 191] width 11 height 11
click at [445, 317] on div at bounding box center [557, 331] width 580 height 68
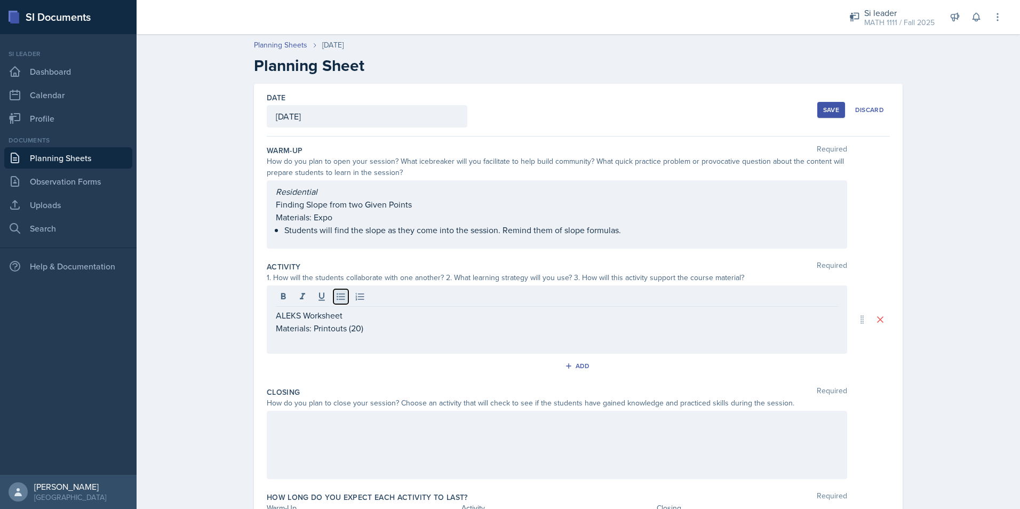
click at [336, 301] on icon at bounding box center [341, 296] width 11 height 11
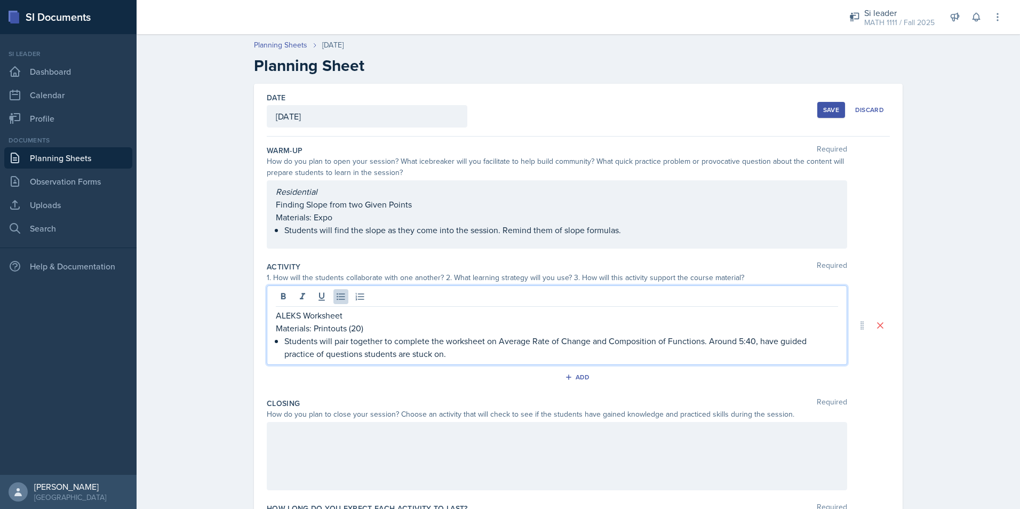
click at [300, 451] on div at bounding box center [557, 456] width 580 height 68
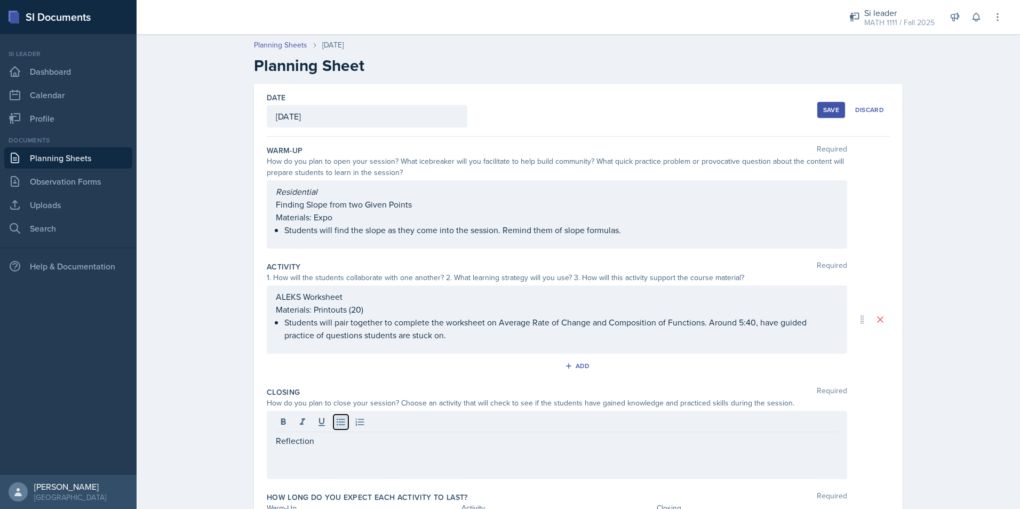
click at [341, 418] on icon at bounding box center [341, 422] width 11 height 11
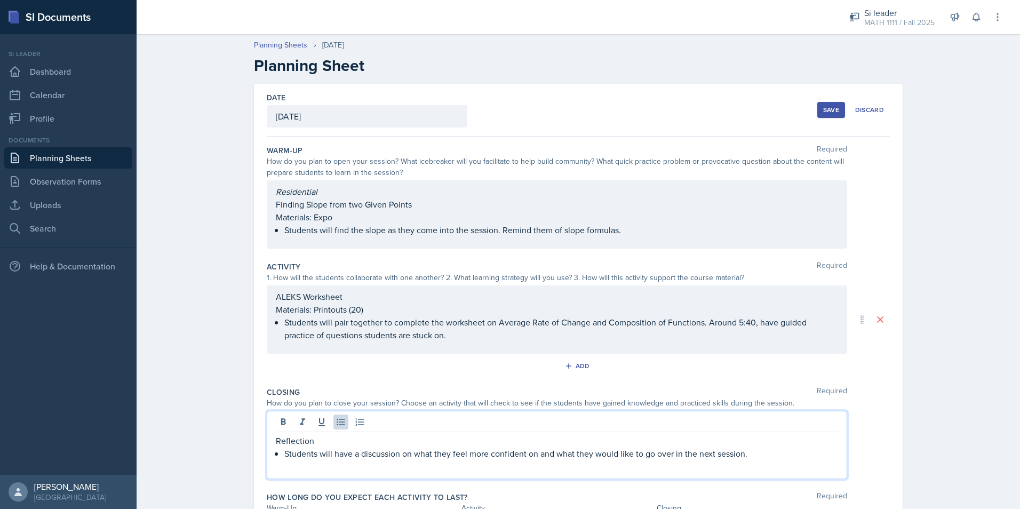
scroll to position [72, 0]
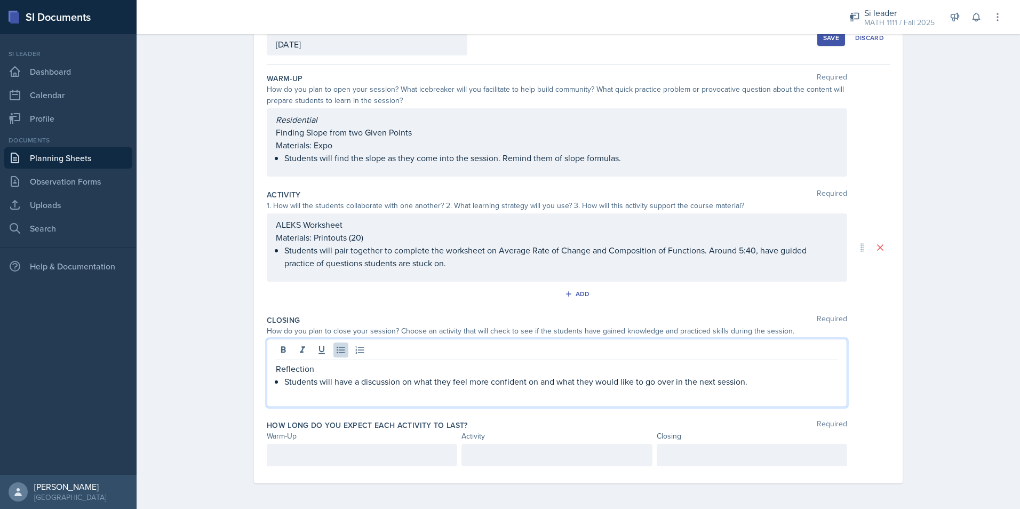
click at [324, 447] on div at bounding box center [362, 455] width 190 height 22
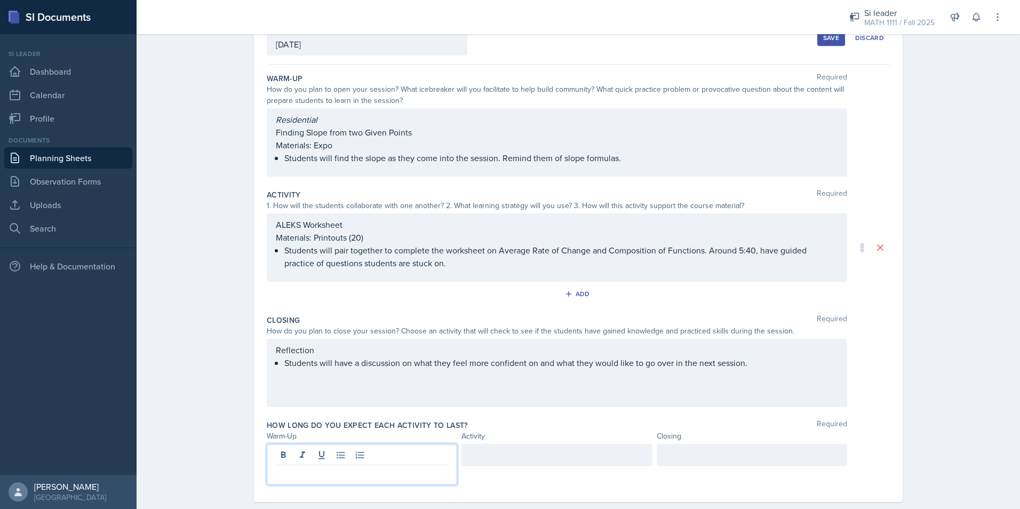
scroll to position [91, 0]
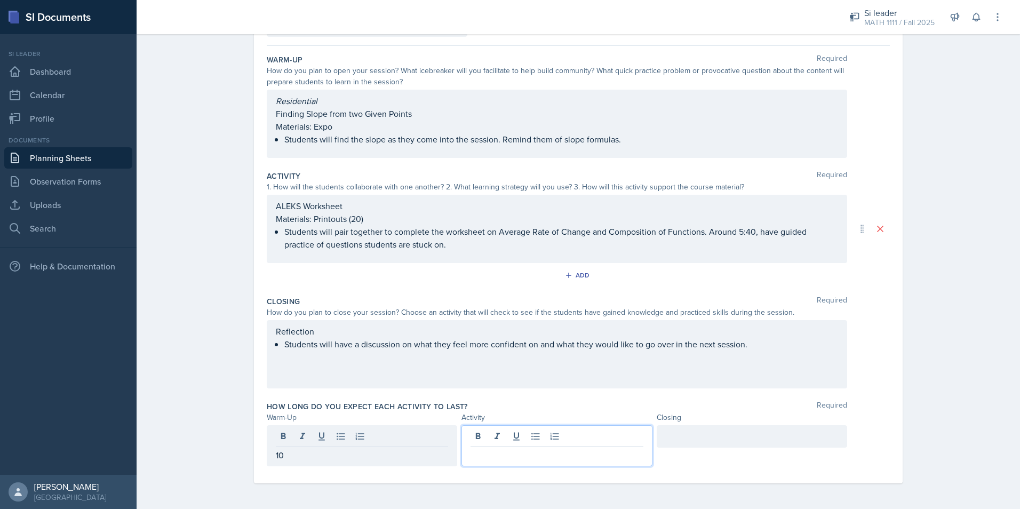
click at [510, 439] on div at bounding box center [557, 445] width 190 height 41
click at [684, 444] on div at bounding box center [752, 436] width 190 height 22
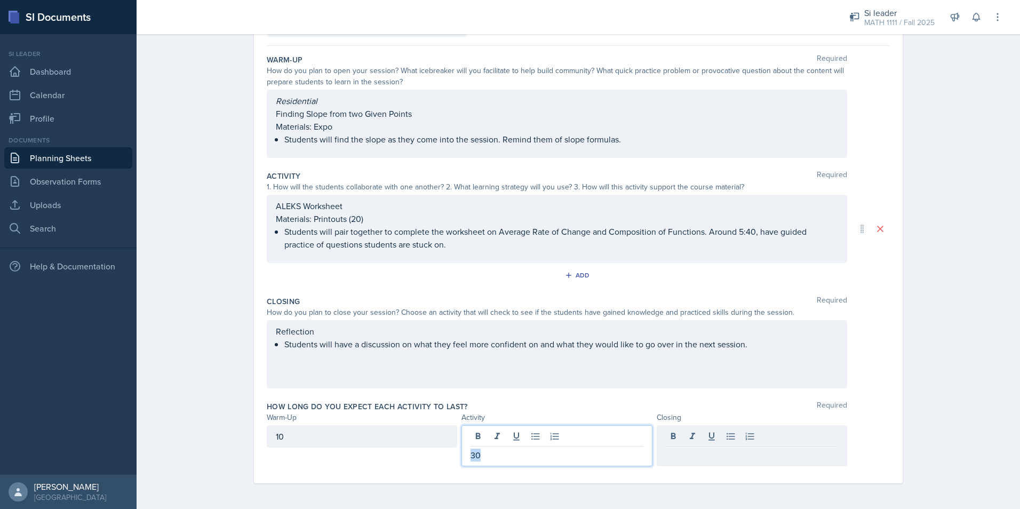
drag, startPoint x: 514, startPoint y: 436, endPoint x: 429, endPoint y: 436, distance: 85.4
click at [429, 436] on div "10 30" at bounding box center [557, 445] width 580 height 41
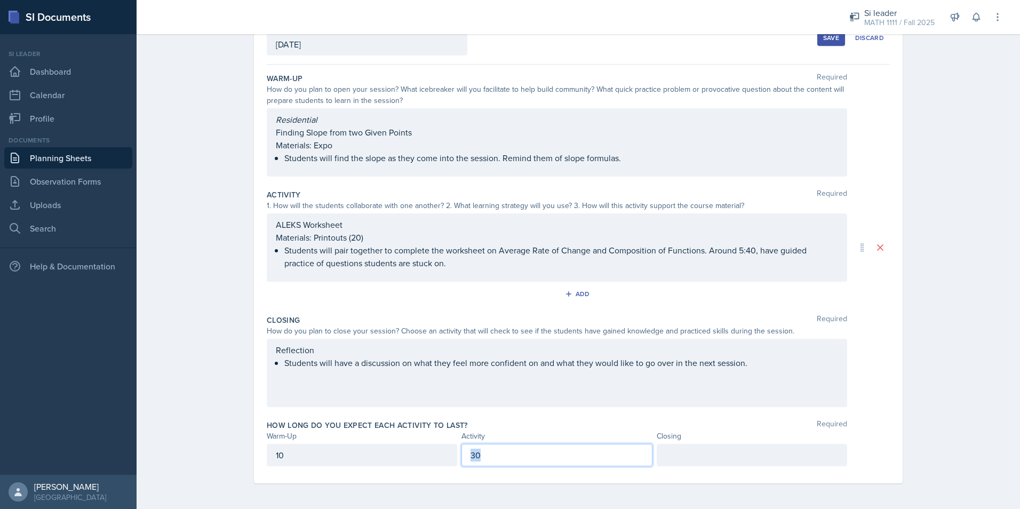
scroll to position [72, 0]
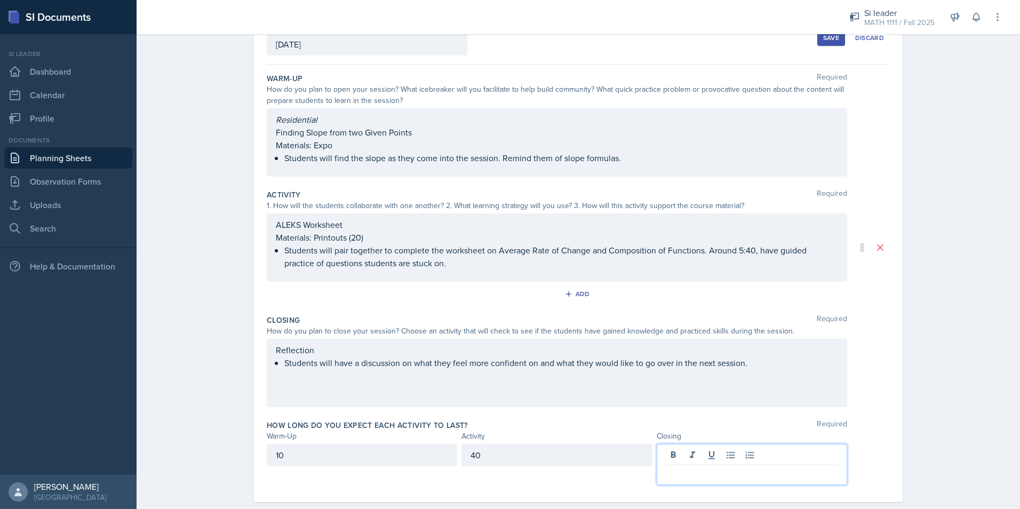
click at [803, 450] on div at bounding box center [752, 464] width 190 height 41
click at [877, 381] on div "Reflection Students will have a discussion on what they feel more confident on …" at bounding box center [578, 373] width 623 height 68
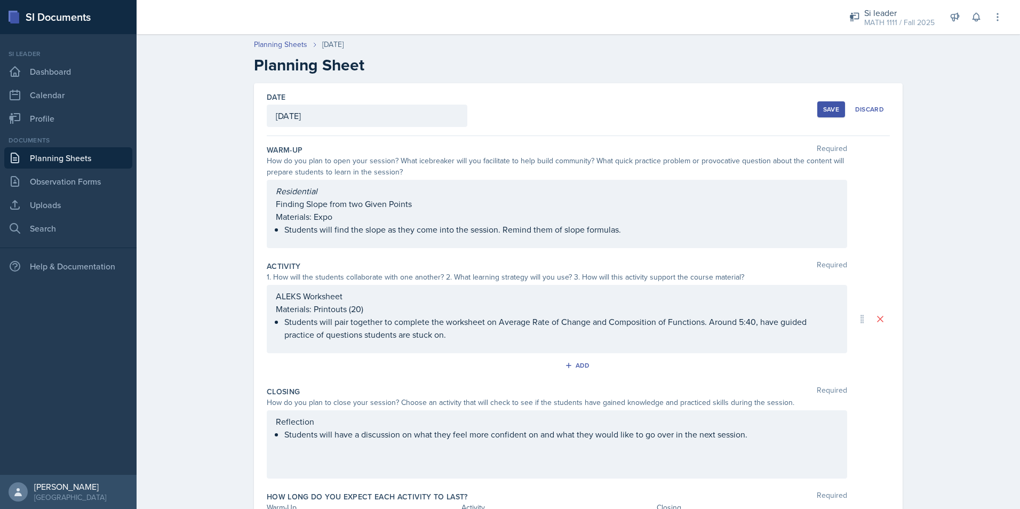
scroll to position [0, 0]
click at [833, 112] on div "Save" at bounding box center [831, 110] width 16 height 9
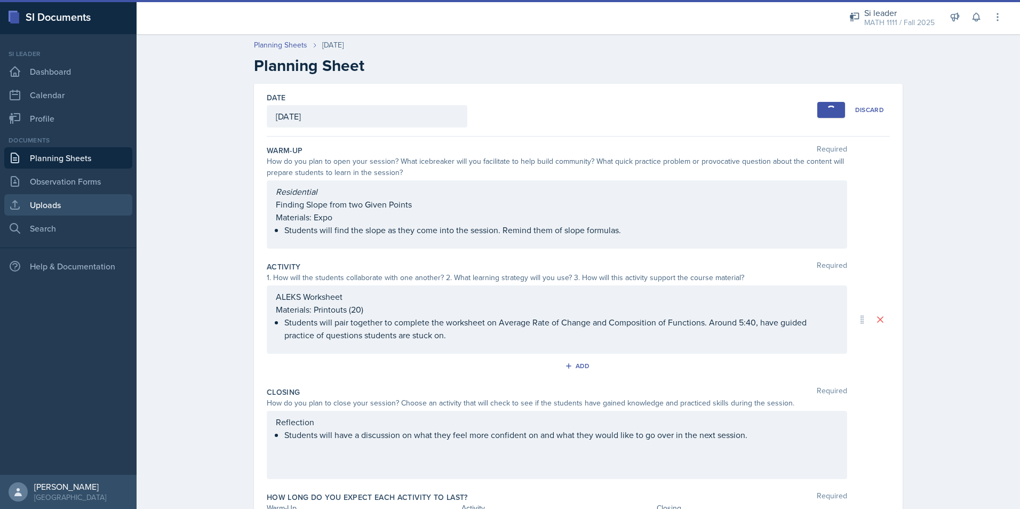
click at [43, 205] on link "Uploads" at bounding box center [68, 204] width 128 height 21
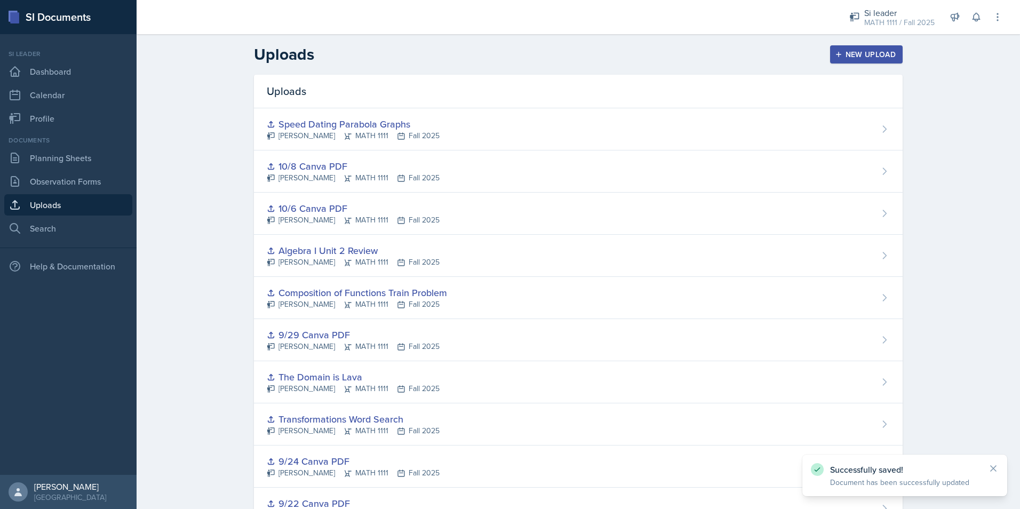
click at [852, 56] on div "New Upload" at bounding box center [866, 54] width 59 height 9
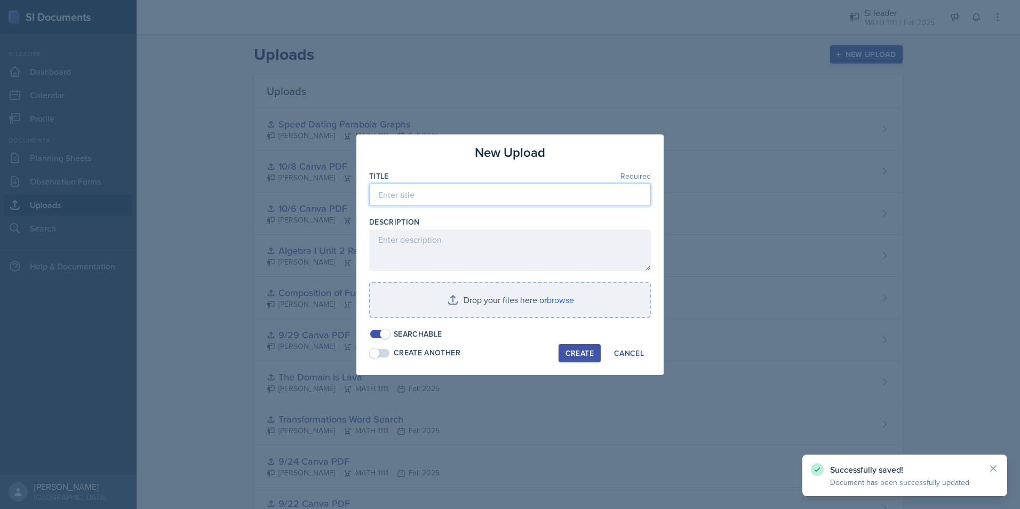
click at [553, 190] on input at bounding box center [510, 195] width 282 height 22
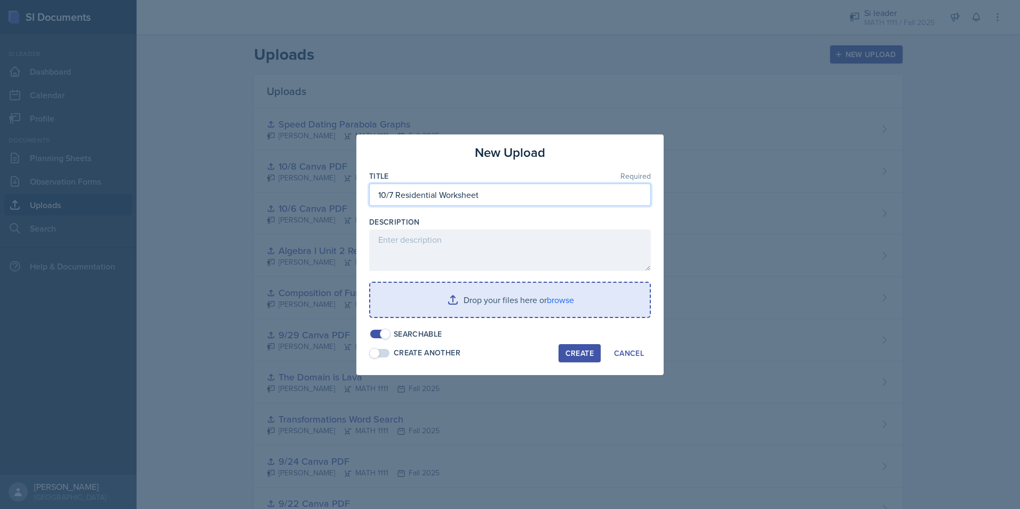
type input "10/7 Residential Worksheet"
click at [542, 299] on input "file" at bounding box center [510, 300] width 280 height 34
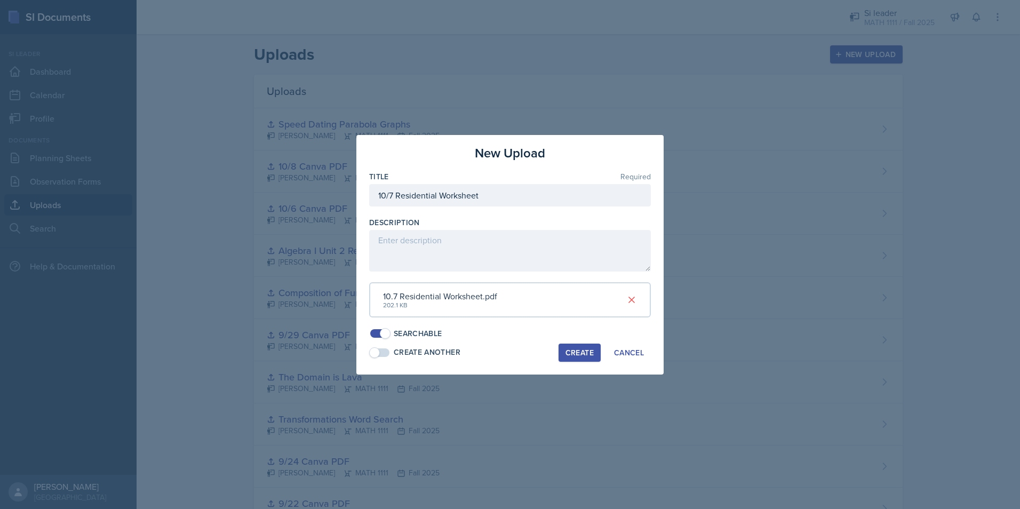
click at [589, 358] on button "Create" at bounding box center [580, 353] width 42 height 18
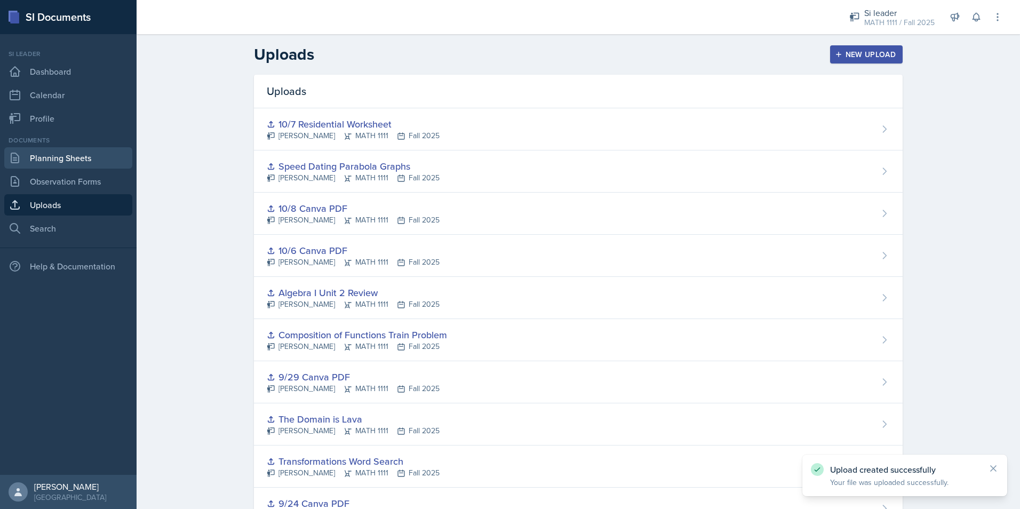
click at [97, 163] on link "Planning Sheets" at bounding box center [68, 157] width 128 height 21
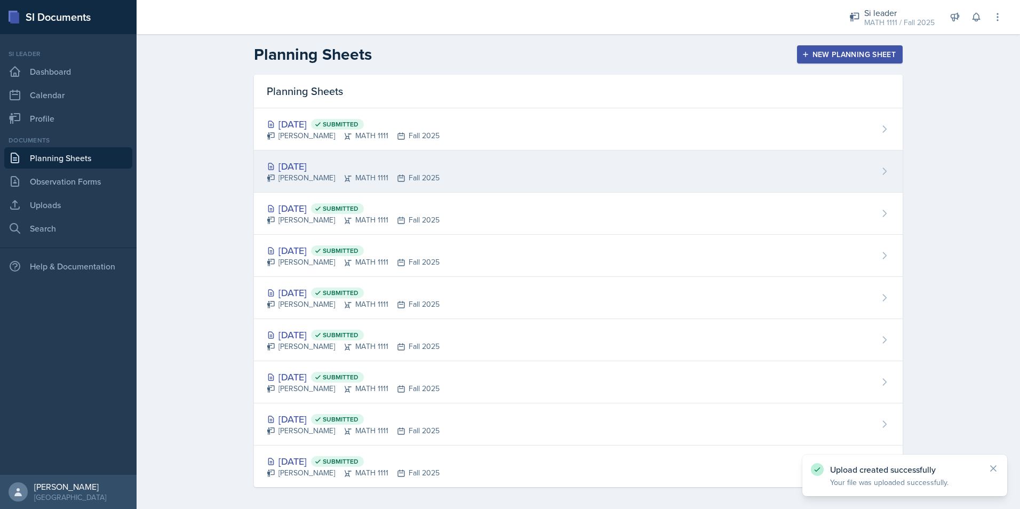
click at [301, 167] on div "[DATE]" at bounding box center [353, 166] width 173 height 14
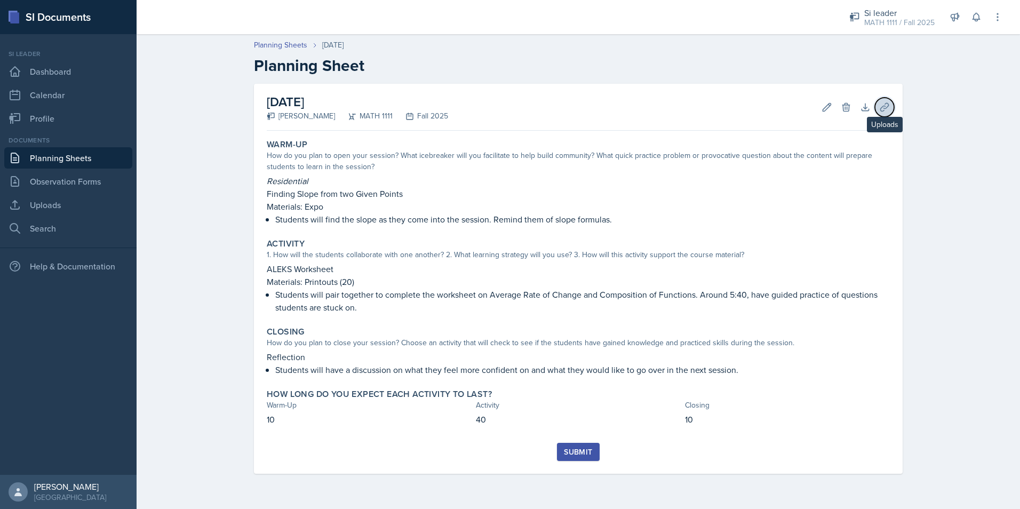
click at [885, 108] on icon at bounding box center [884, 107] width 11 height 11
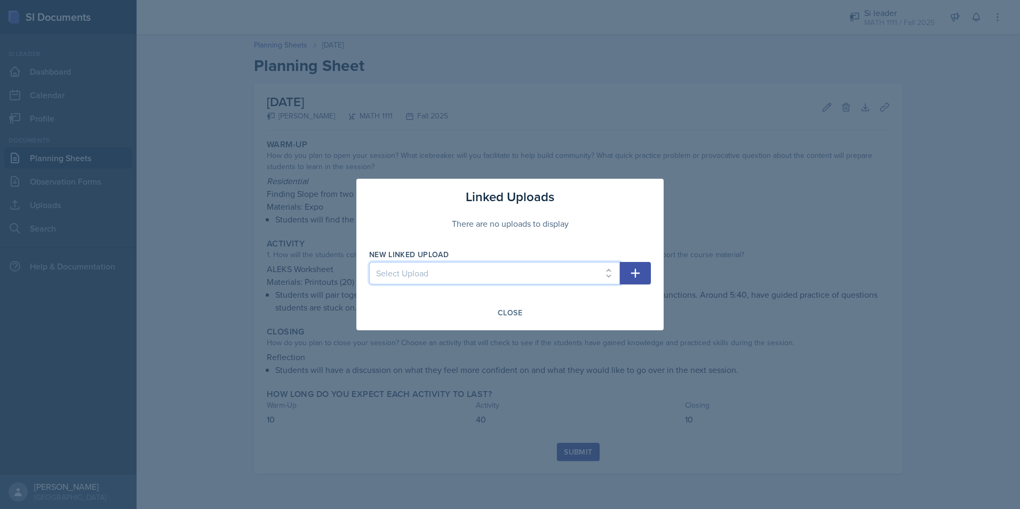
click at [586, 280] on select "Select Upload 9/22 Canva PDF 9/24 Canva PDF Transformations Word Search The Dom…" at bounding box center [494, 273] width 251 height 22
select select "2f5cb49e-8b9f-4caa-bdfb-c2590951a966"
click at [369, 262] on select "Select Upload 9/22 Canva PDF 9/24 Canva PDF Transformations Word Search The Dom…" at bounding box center [494, 273] width 251 height 22
click at [637, 277] on icon "button" at bounding box center [635, 273] width 13 height 13
select select
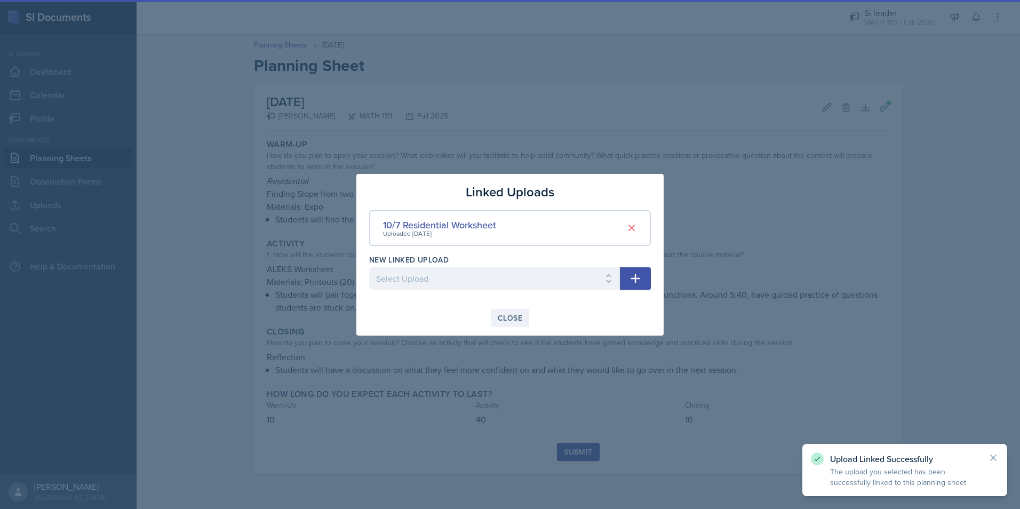
click at [513, 315] on div "Close" at bounding box center [510, 318] width 25 height 9
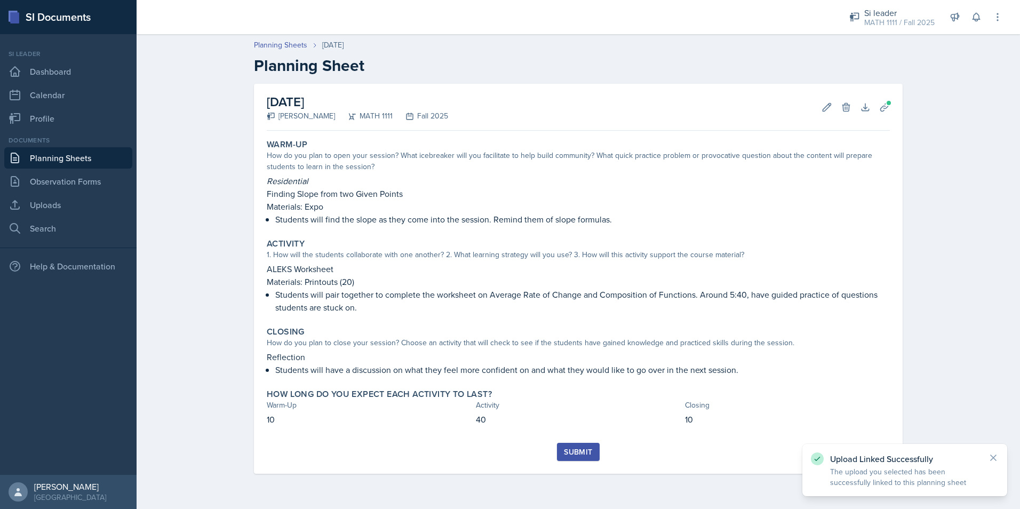
click at [595, 448] on button "Submit" at bounding box center [578, 452] width 42 height 18
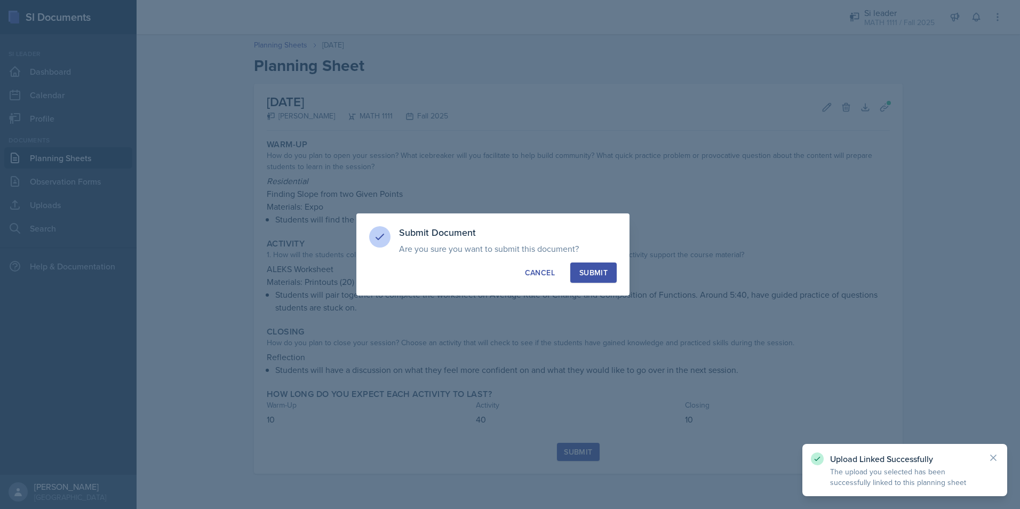
click at [603, 280] on button "Submit" at bounding box center [593, 272] width 46 height 20
